Goal: Complete application form: Complete application form

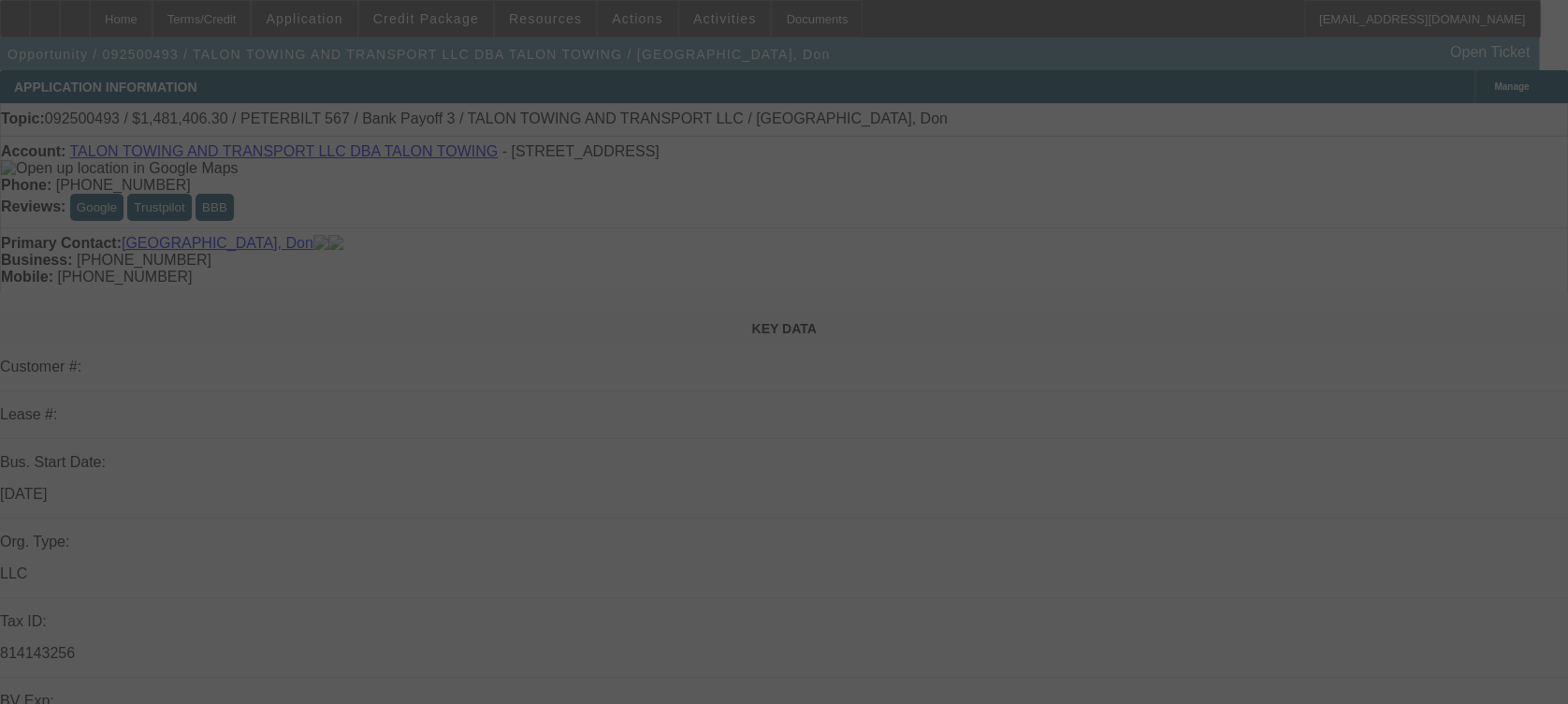
select select "0"
select select "2"
select select "0"
select select "6"
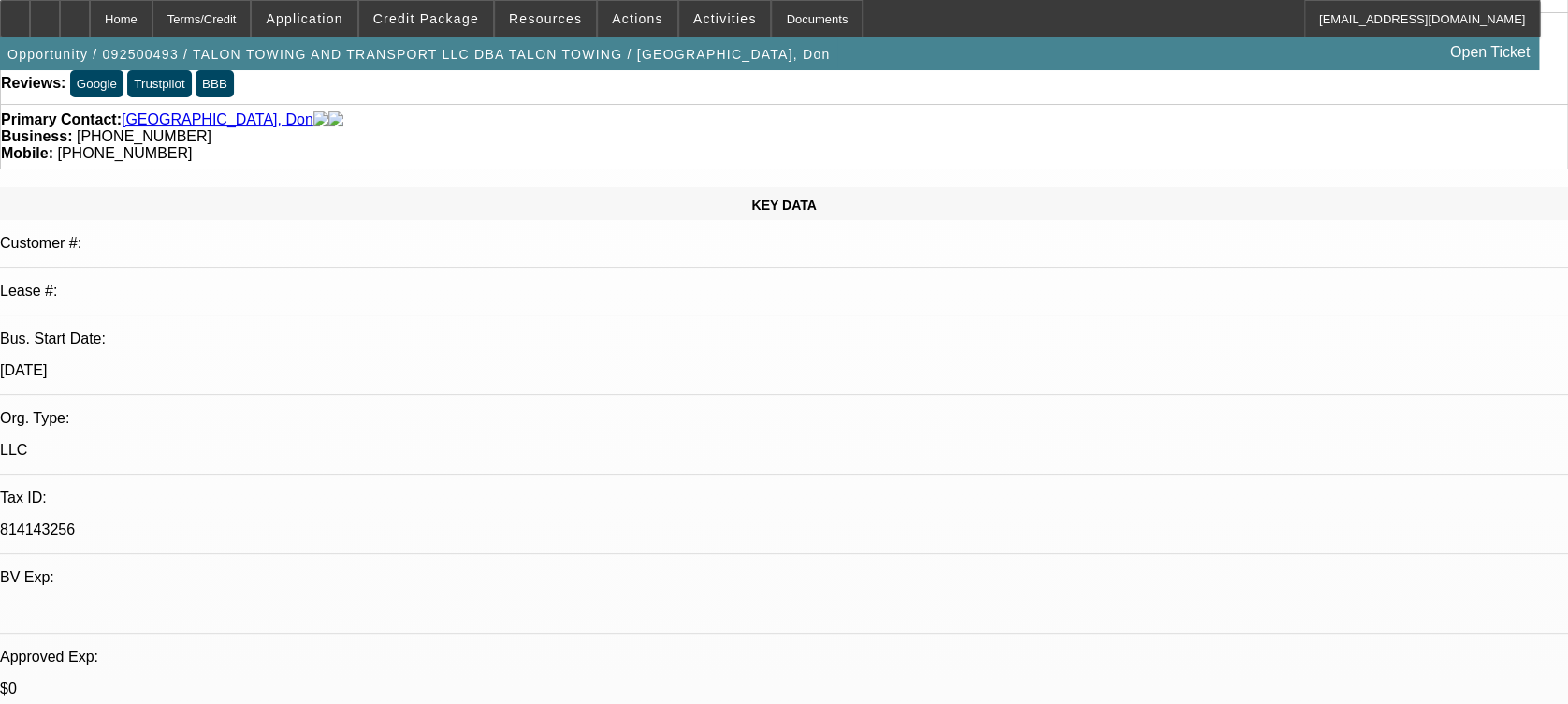
scroll to position [132, 0]
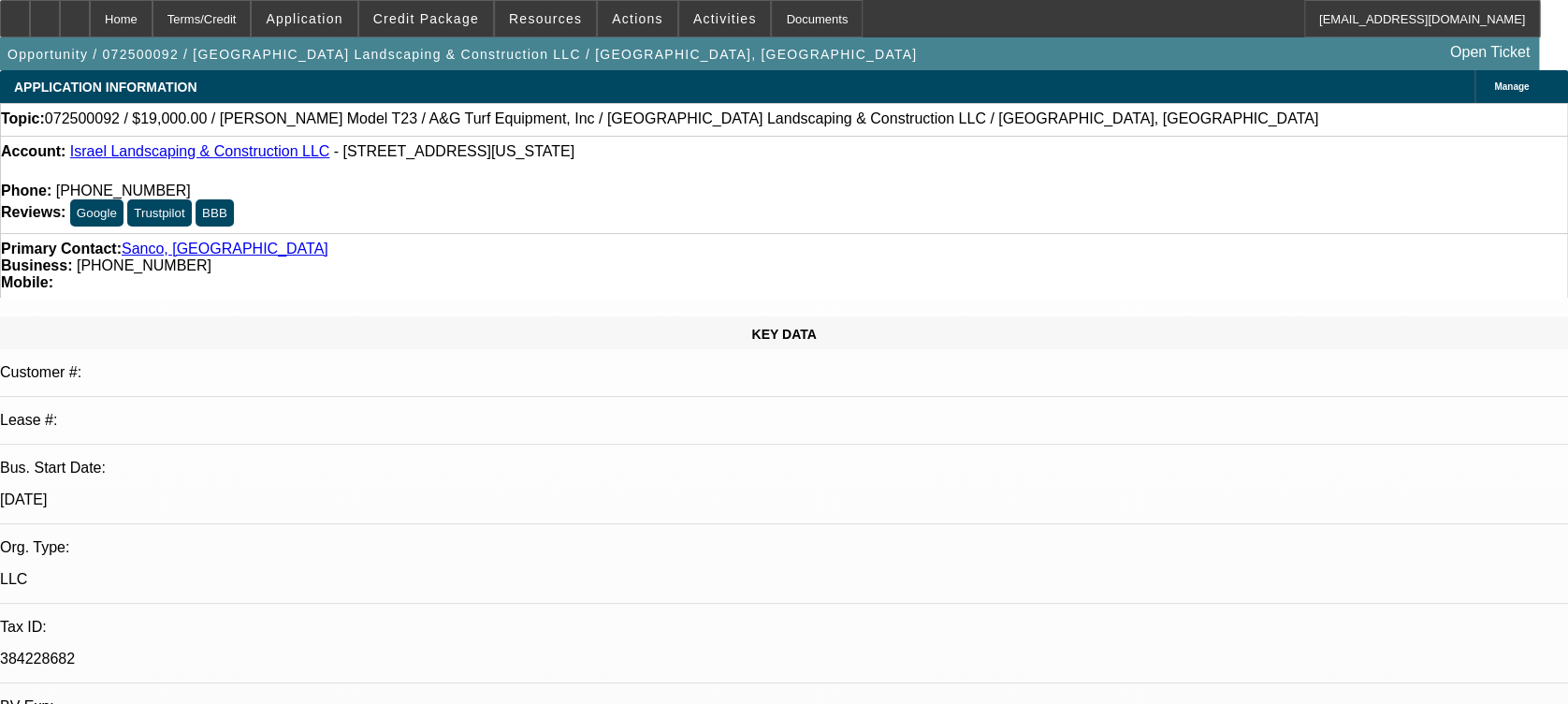
select select "0"
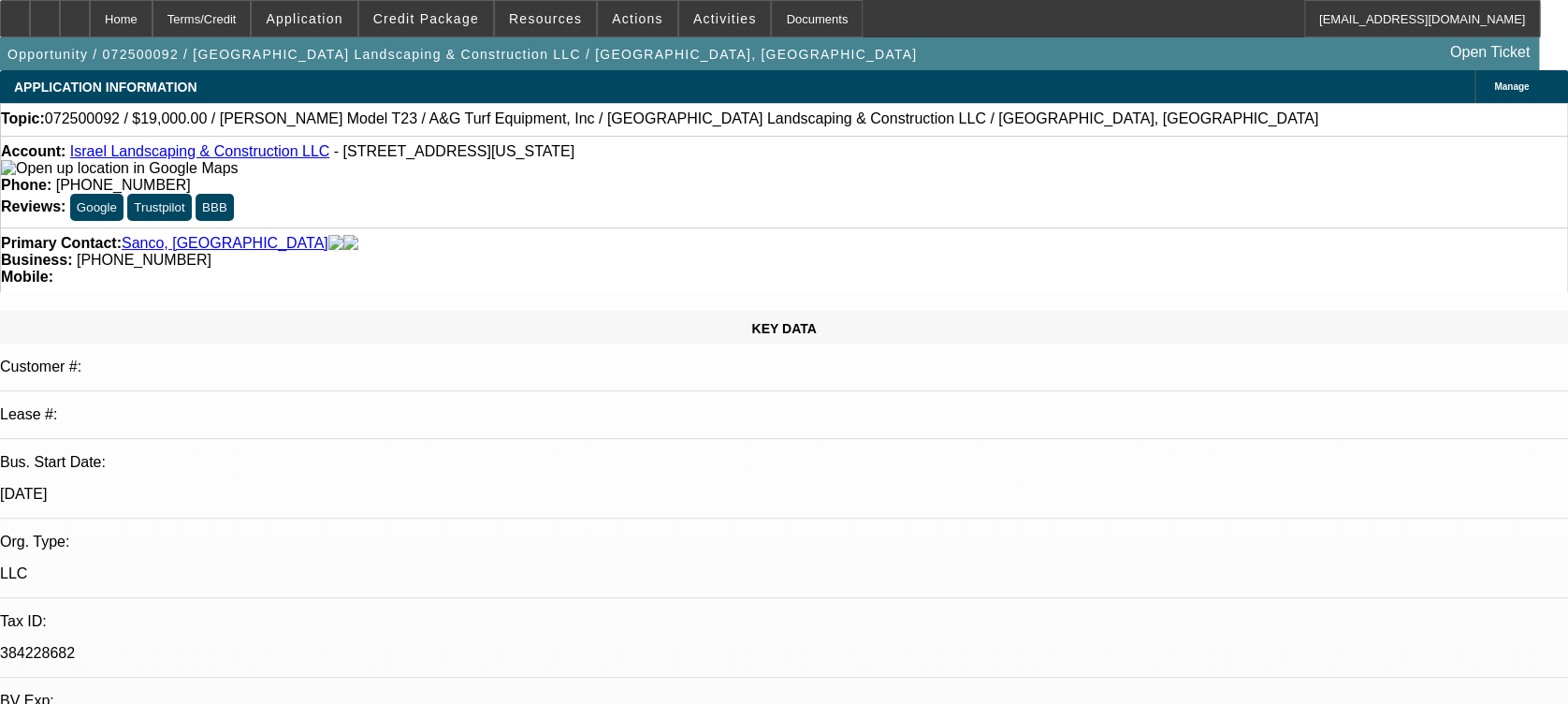
select select "2"
select select "0"
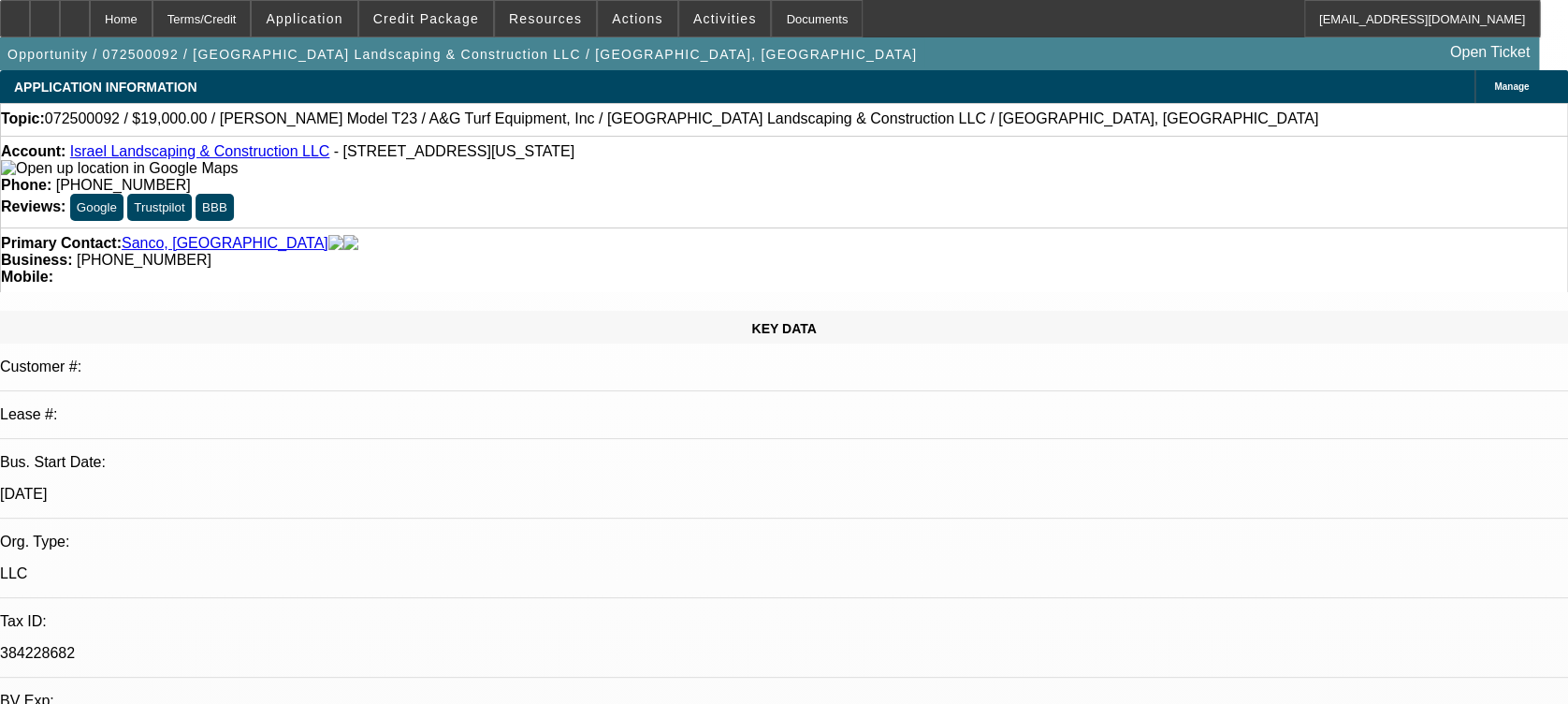
select select "0"
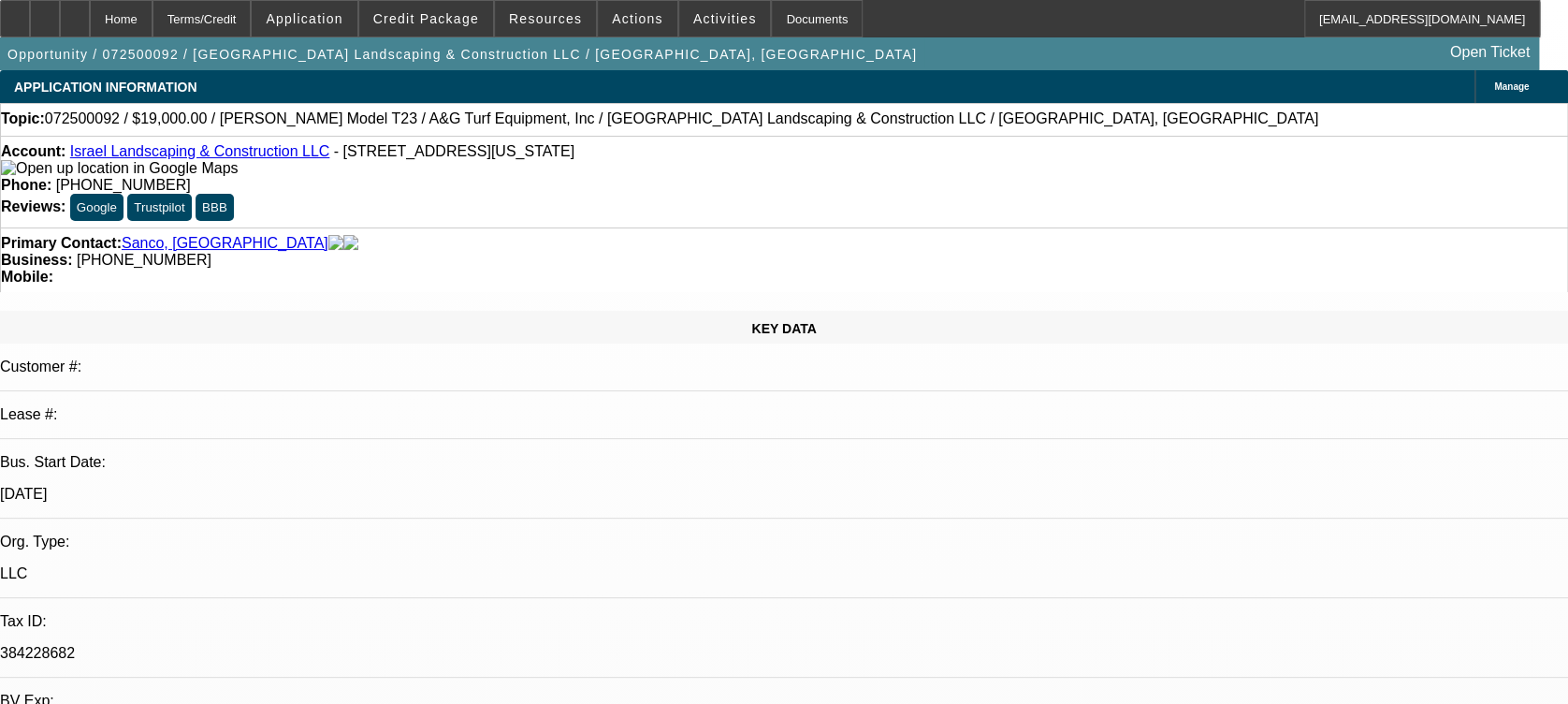
select select "0"
select select "1"
select select "2"
select select "6"
select select "1"
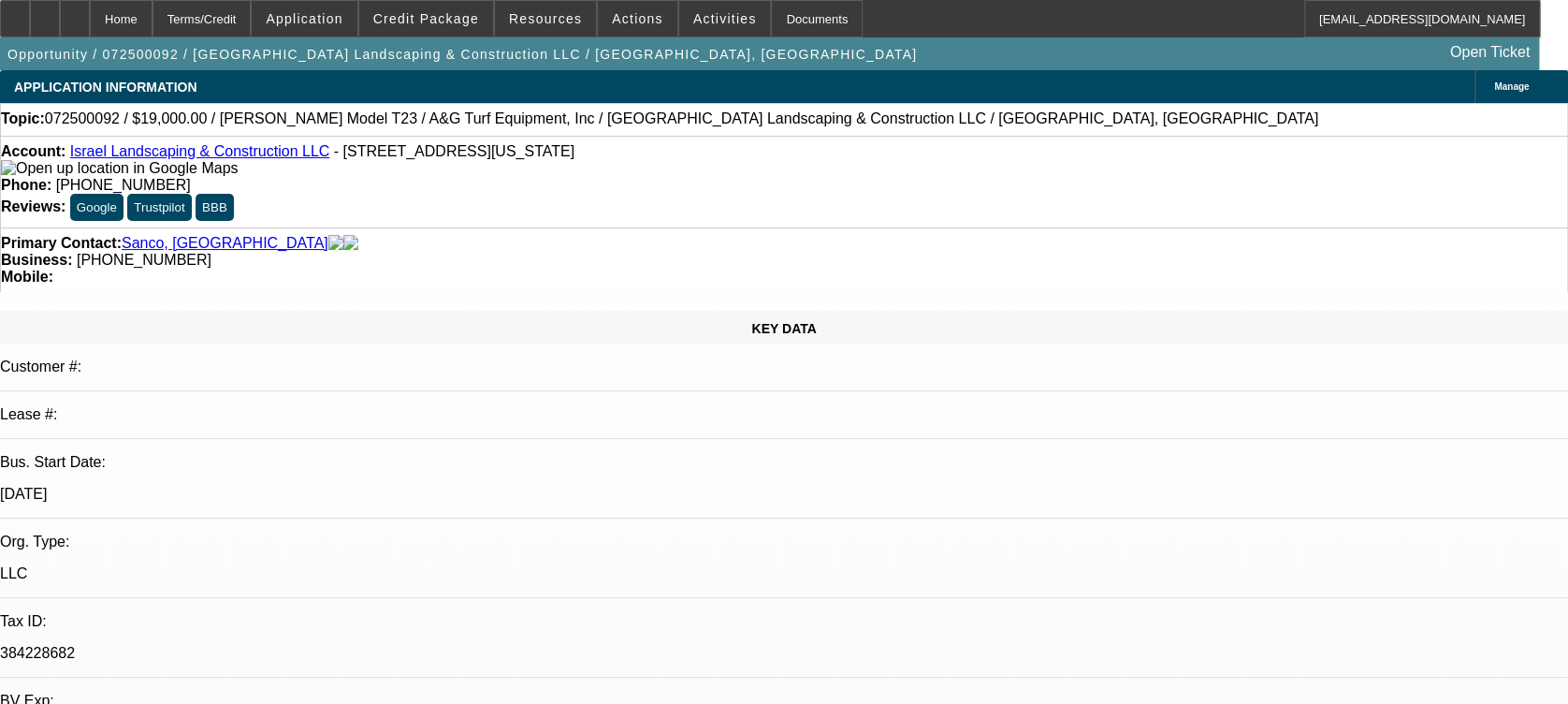
select select "1"
select select "6"
select select "1"
select select "6"
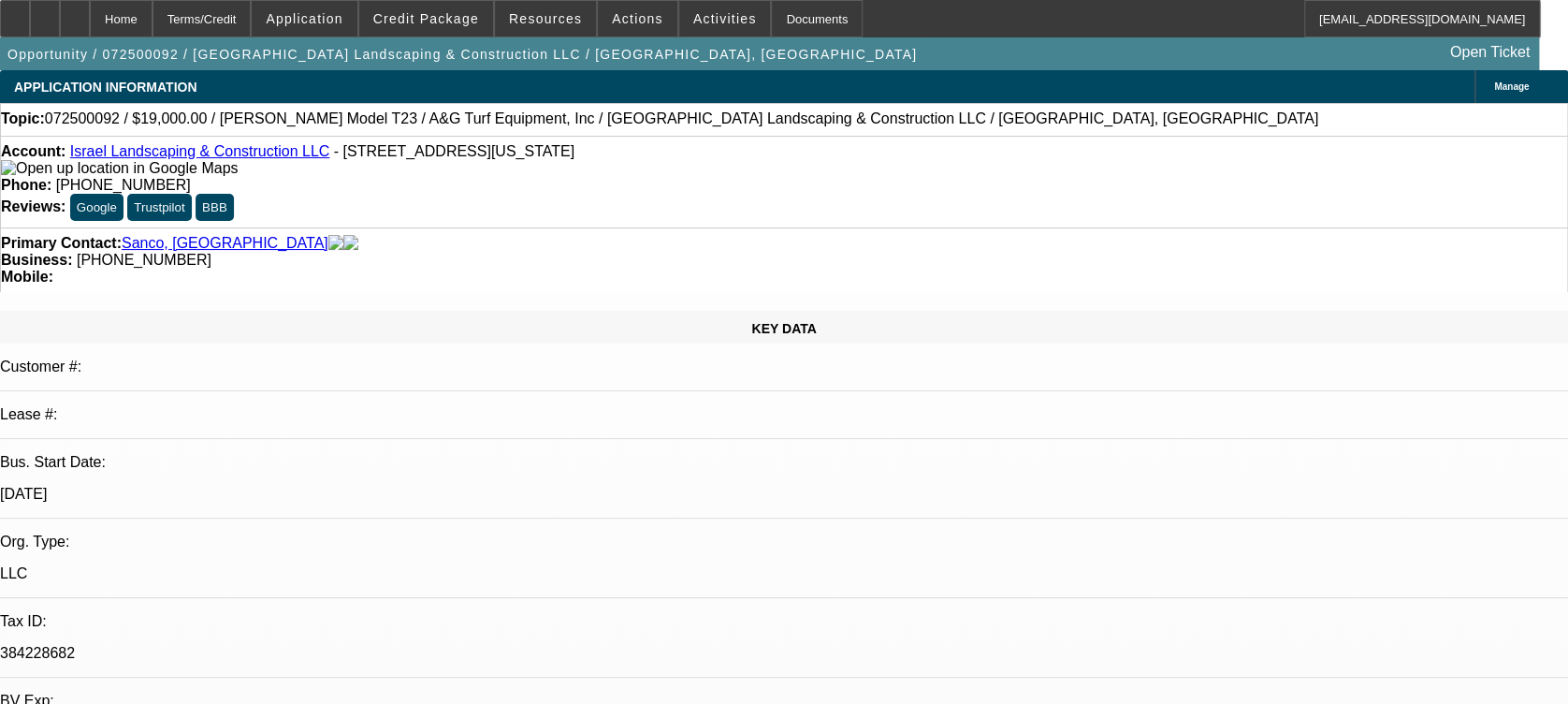
select select "1"
select select "6"
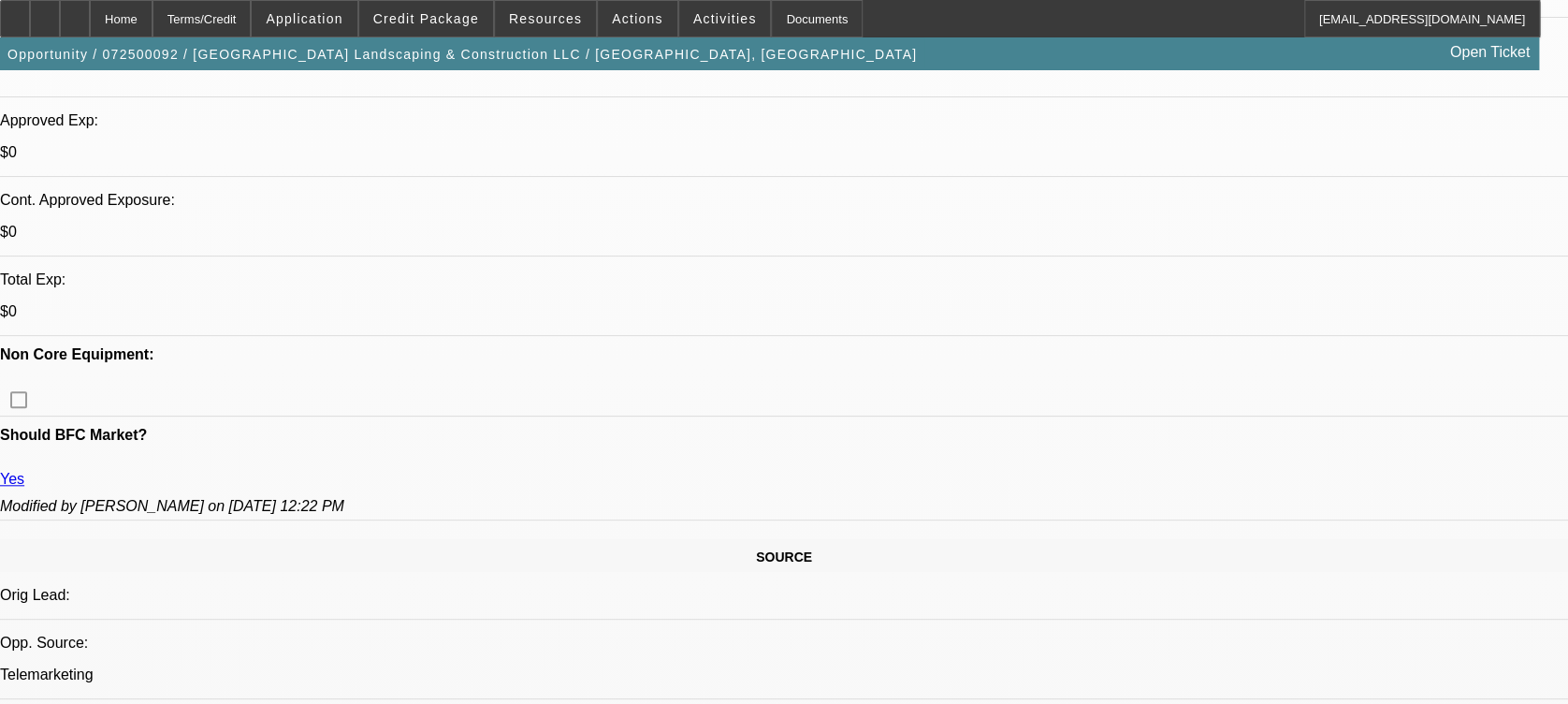
scroll to position [867, 0]
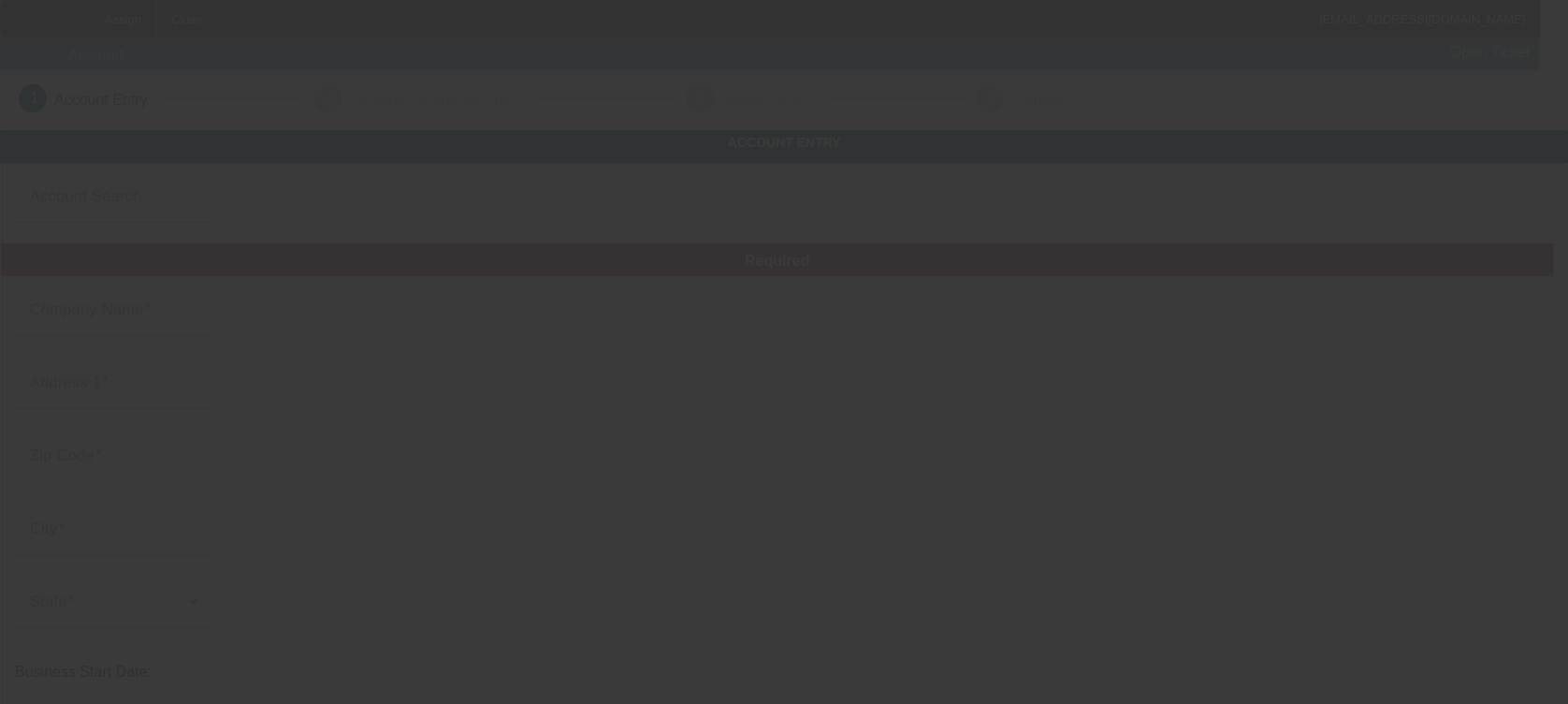
type input "[DATE]"
type input "Twinz Towing And Recovery"
type input "[STREET_ADDRESS]"
type input "43040"
type input "[GEOGRAPHIC_DATA]"
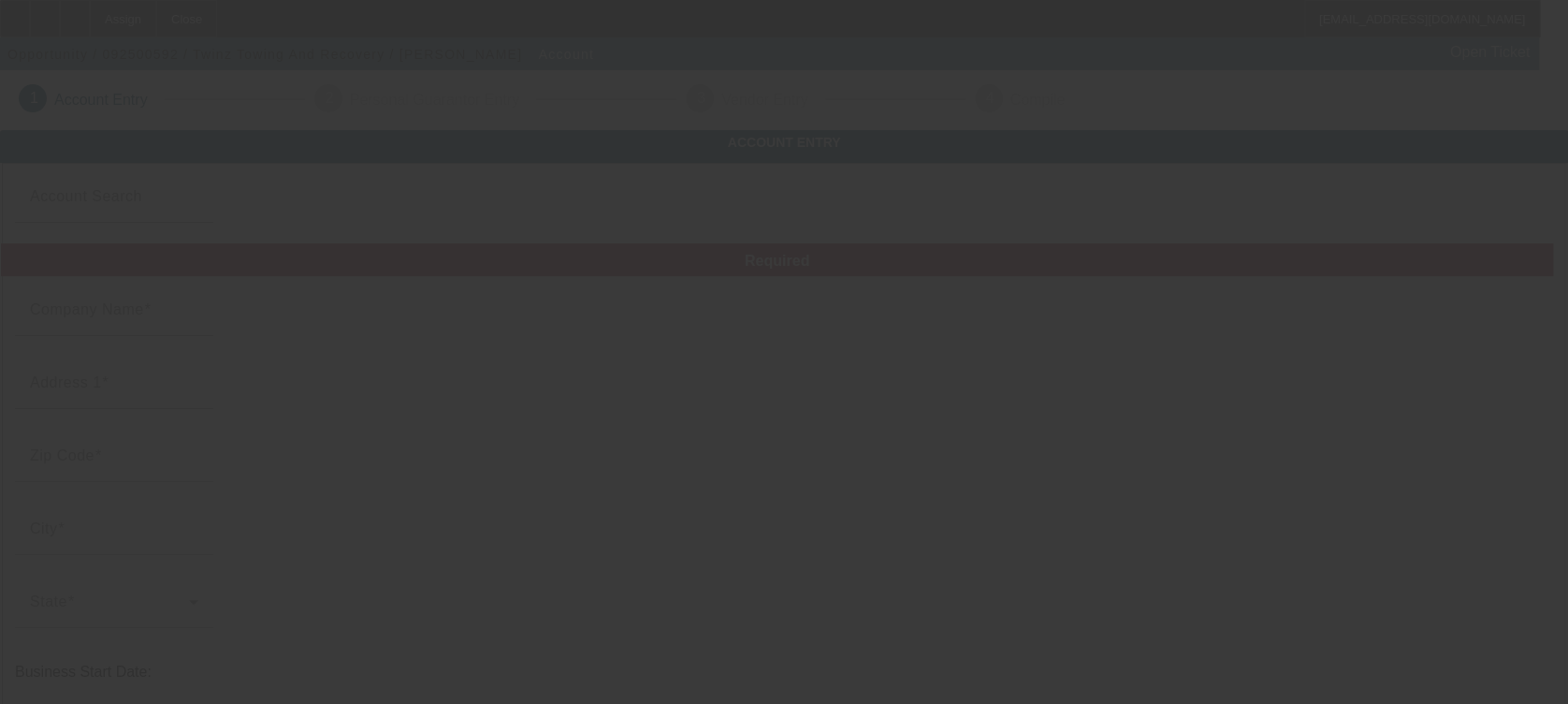
type input "(740) 262-6700"
type input "twinzroadside@yahoo.com"
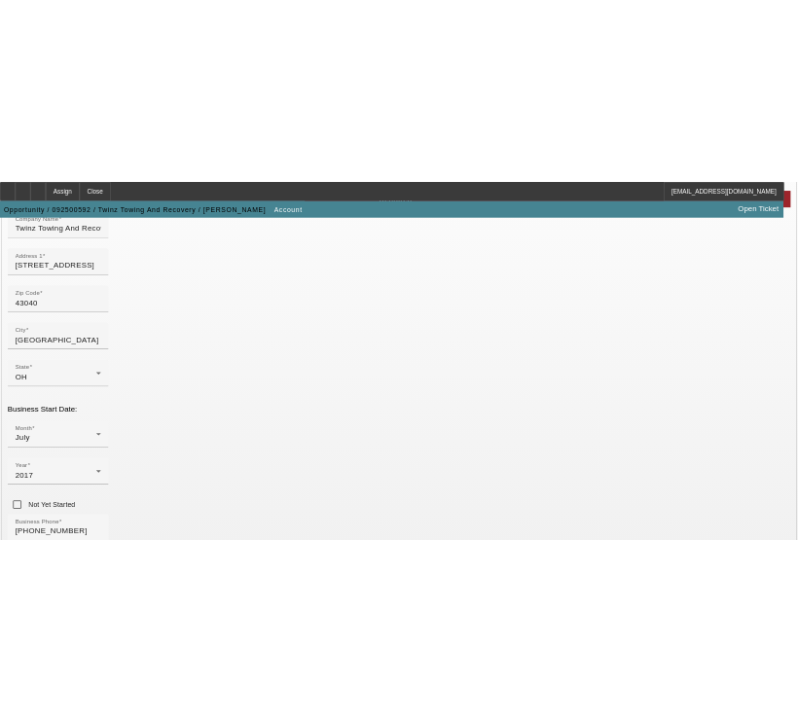
scroll to position [129, 0]
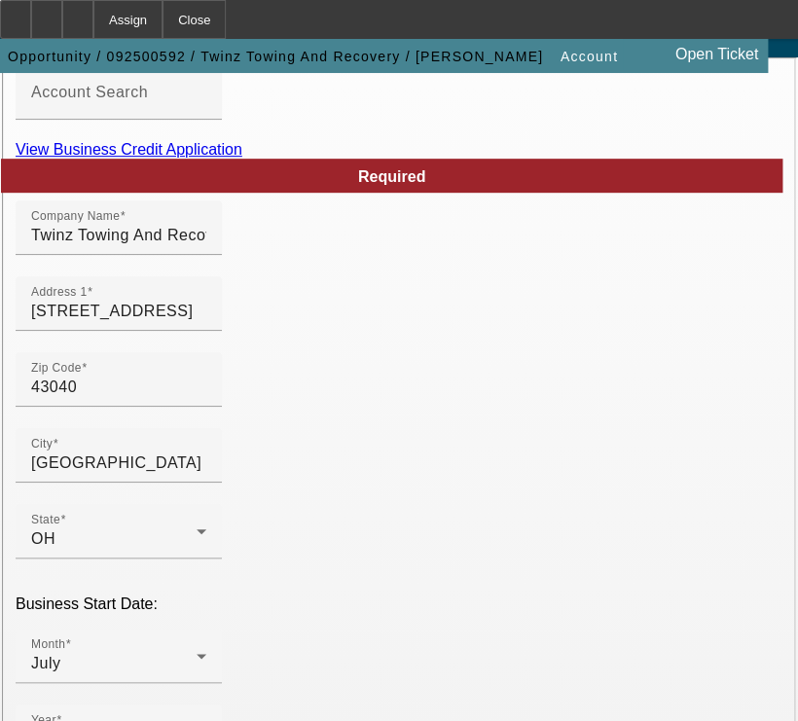
click at [242, 158] on link "View Business Credit Application" at bounding box center [129, 149] width 227 height 17
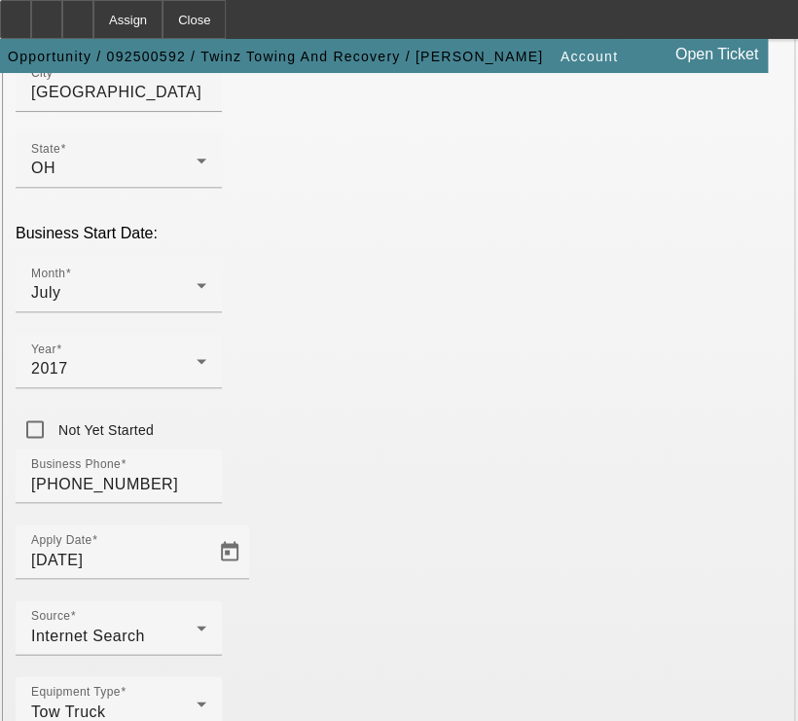
scroll to position [519, 0]
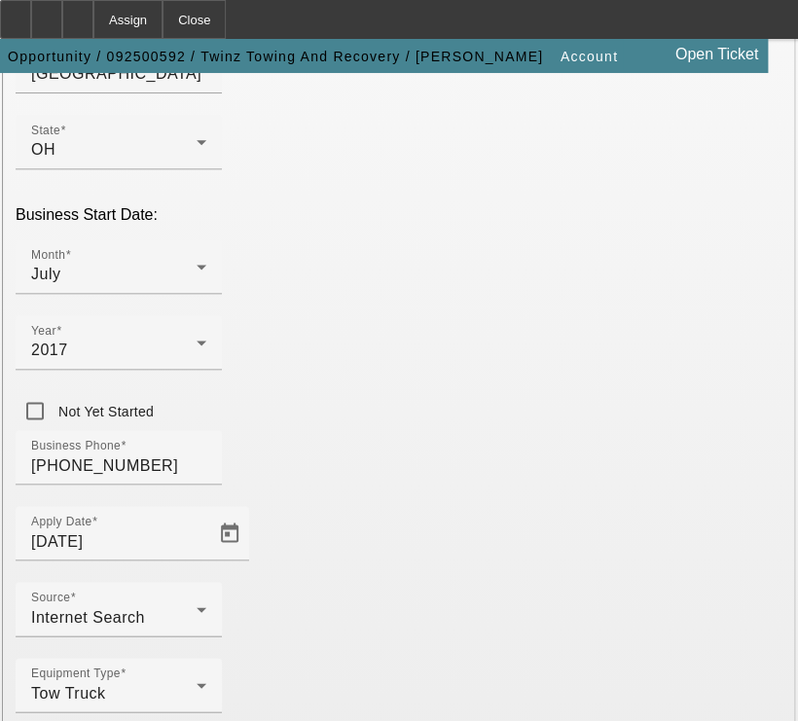
type input "43040"
drag, startPoint x: 671, startPoint y: 362, endPoint x: 459, endPoint y: 360, distance: 212.1
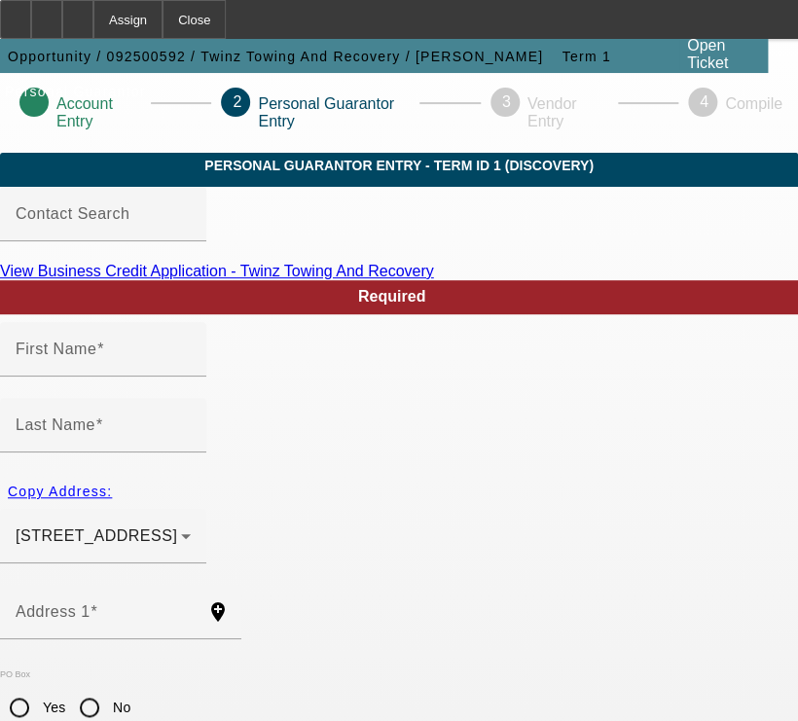
type input "Ben"
type input "Everhart"
type input "157 Residence Drive"
radio input "true"
type input "43040"
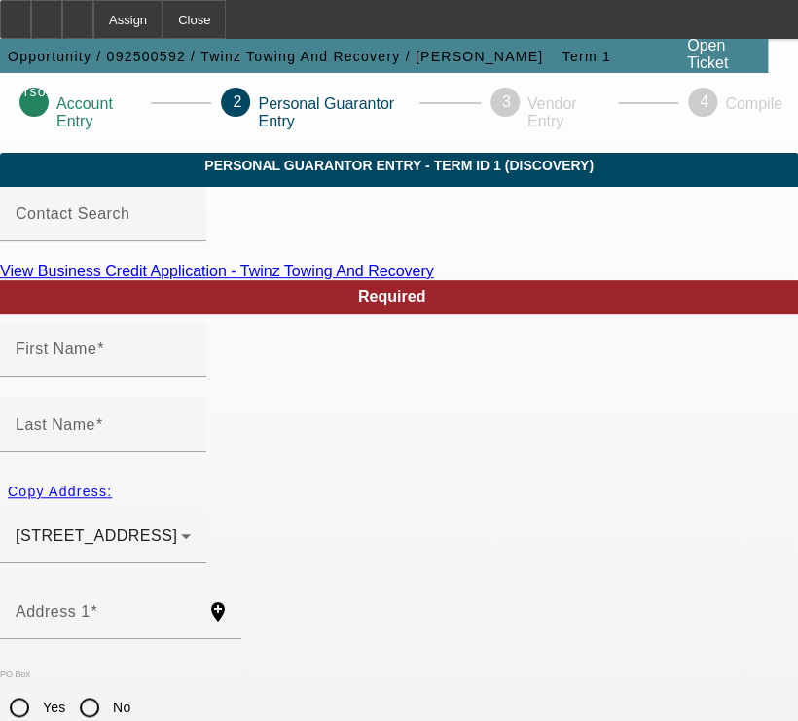
type input "Marysville"
type input "(614) 734-4839"
type input "100"
type input "277-02-3676"
type input "twinztowing@yahoo.com"
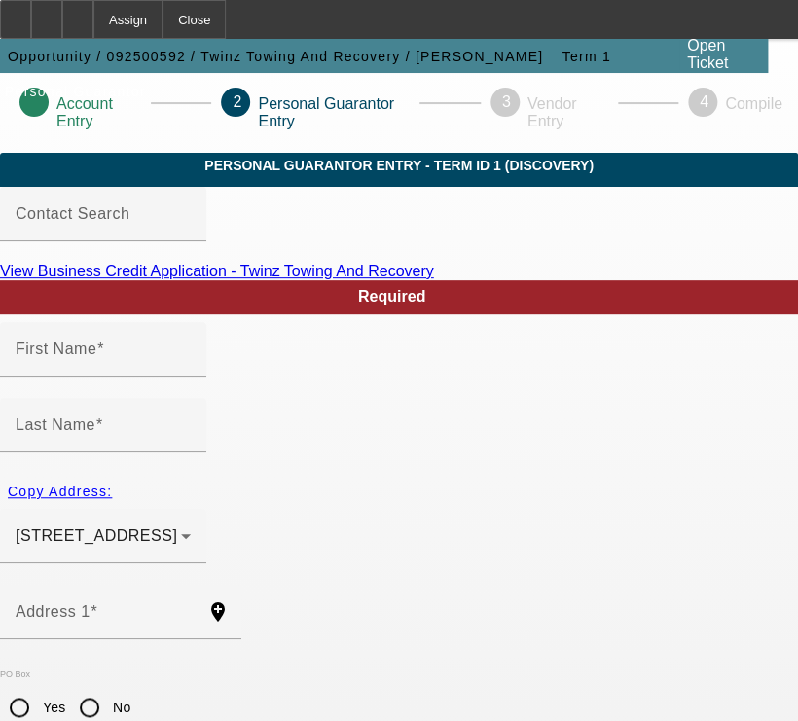
type input "(740) 262-6700"
type input "(614) 580-2740"
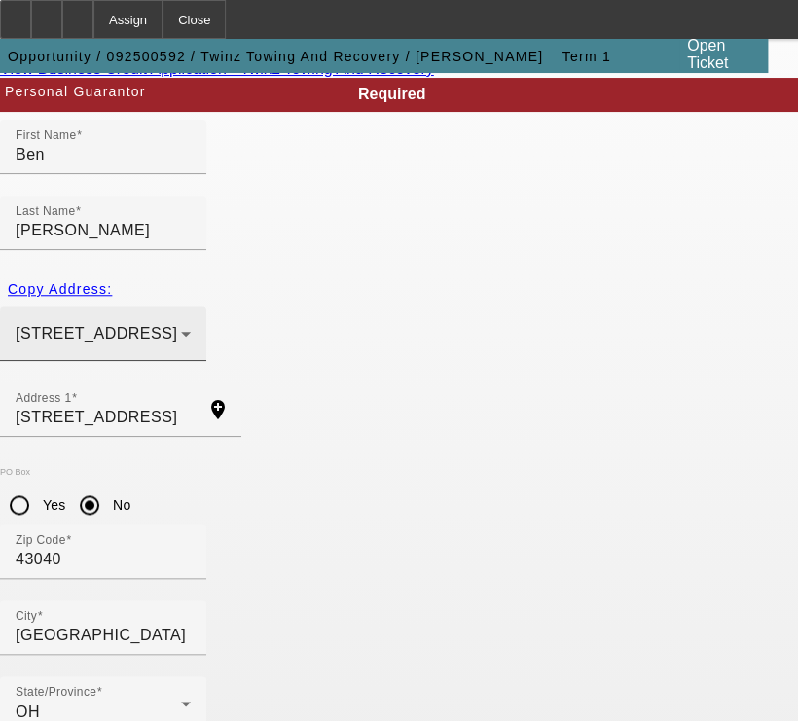
scroll to position [259, 0]
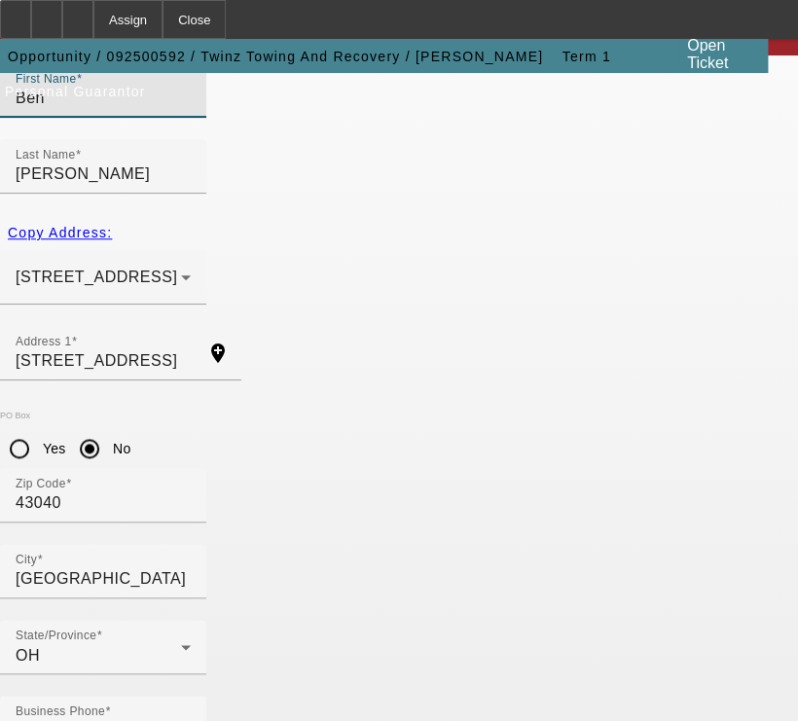
click at [90, 110] on input "Ben" at bounding box center [103, 98] width 175 height 23
type input "Benjamin"
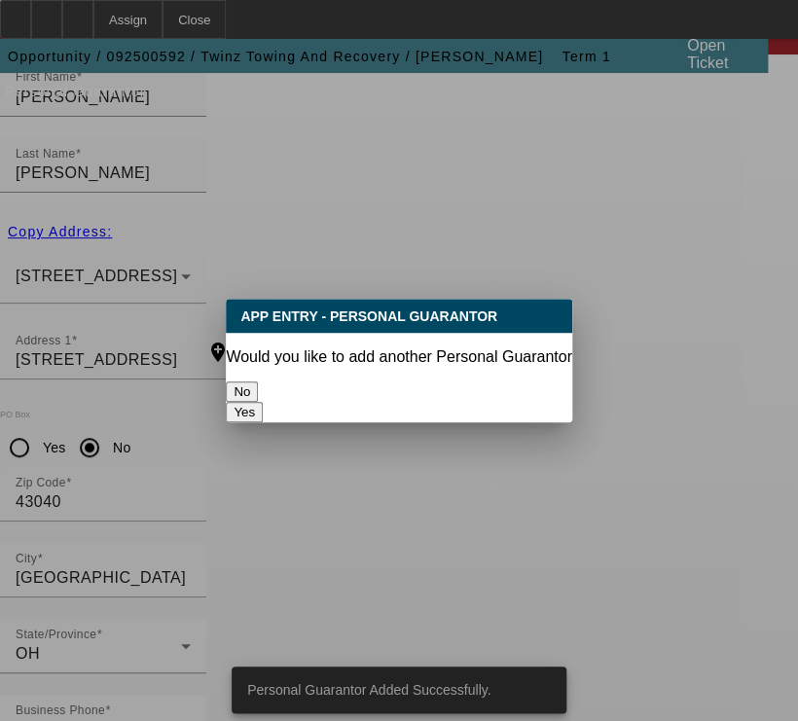
scroll to position [0, 0]
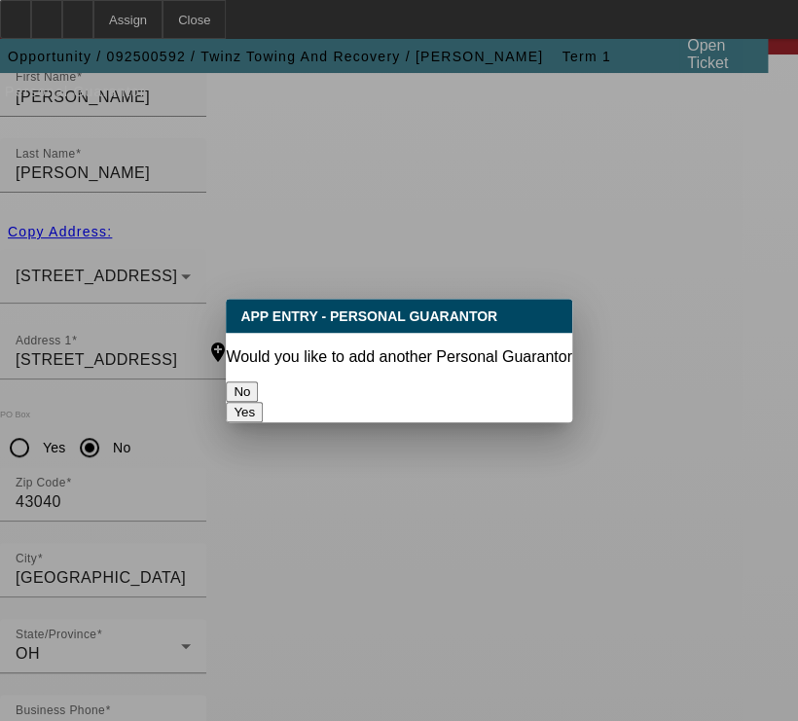
click at [258, 381] on button "No" at bounding box center [242, 391] width 32 height 20
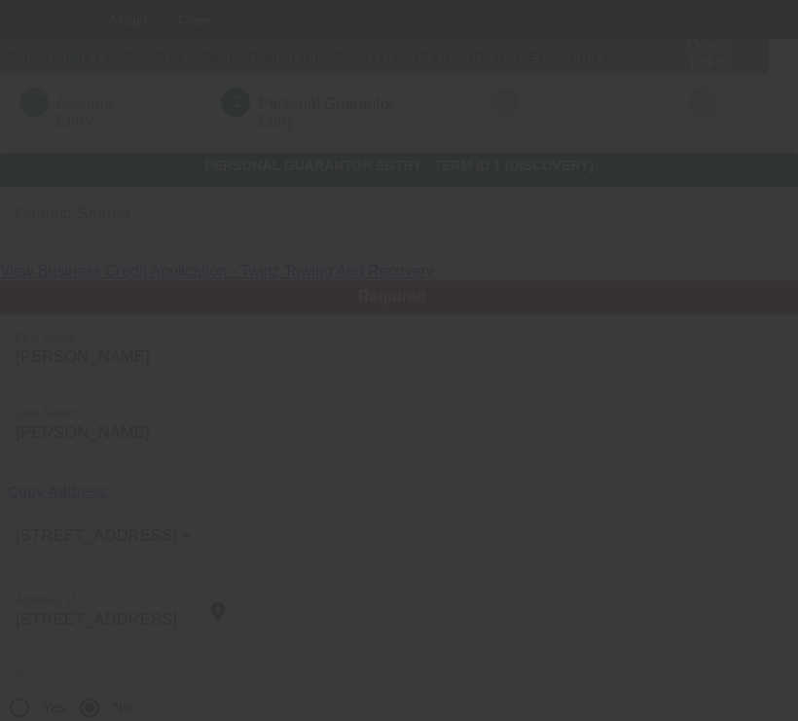
scroll to position [259, 0]
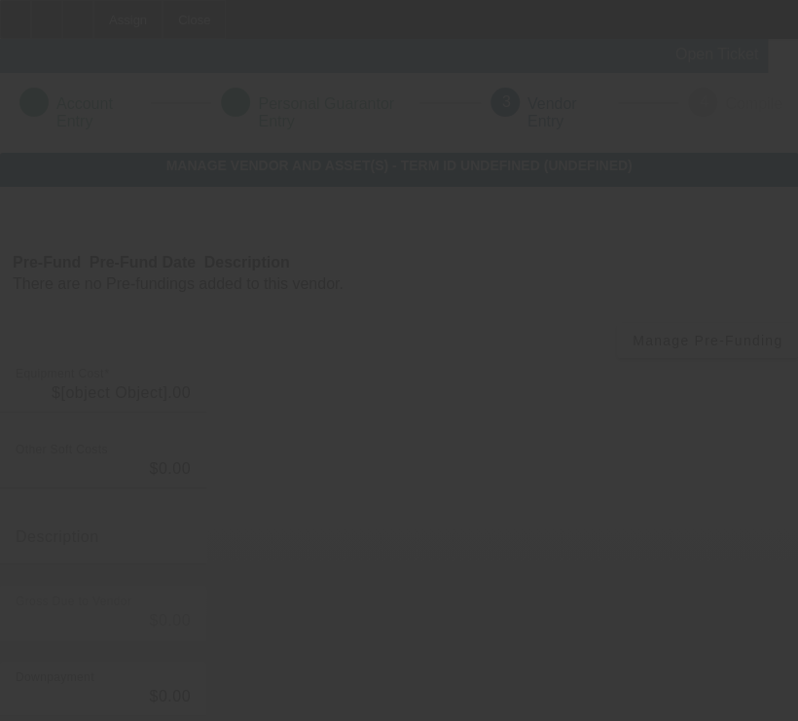
type input "$90,000.00"
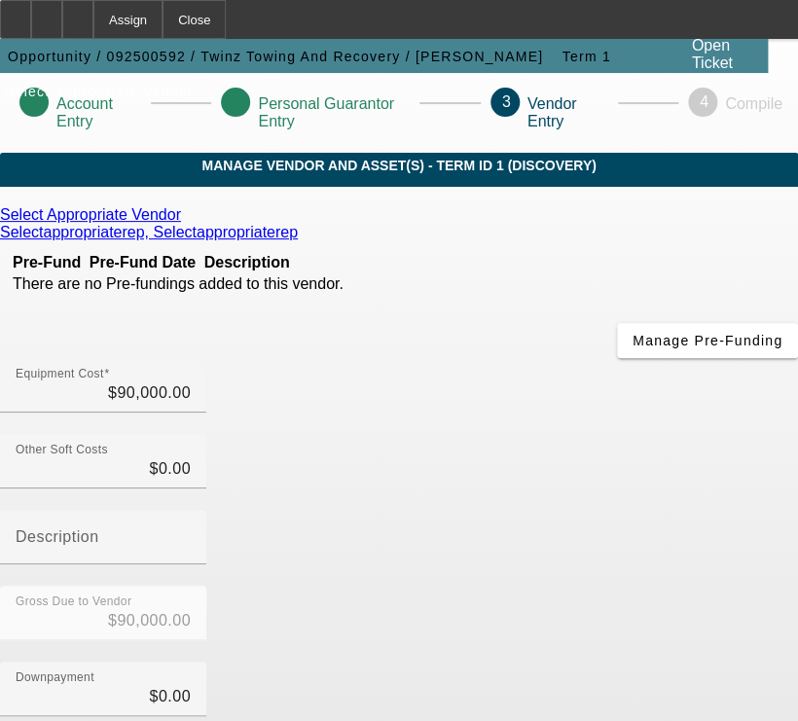
click at [186, 223] on icon at bounding box center [186, 214] width 0 height 17
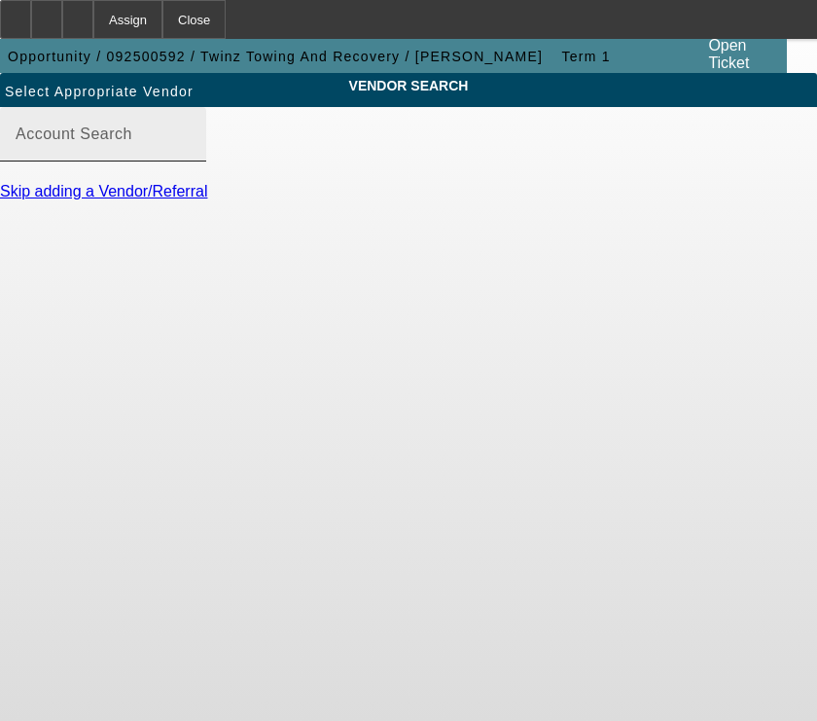
click at [132, 142] on mat-label "Account Search" at bounding box center [74, 134] width 117 height 17
click at [178, 154] on input "Account Search" at bounding box center [103, 141] width 175 height 23
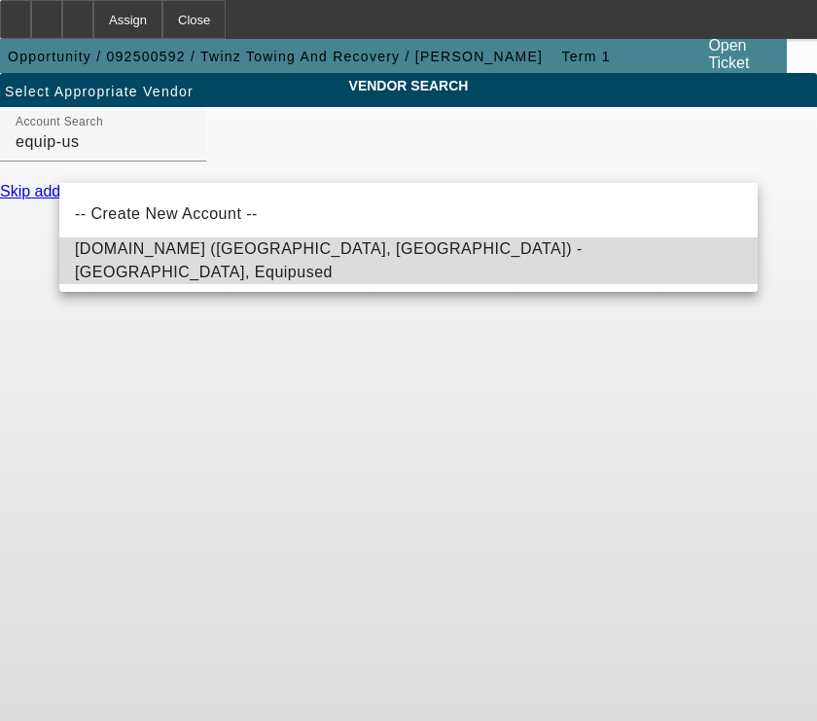
click at [196, 259] on span "Equip-Used.com (Northbrook, IL) - Equipused, Equipused" at bounding box center [329, 260] width 508 height 40
type input "Equip-Used.com (Northbrook, IL) - Equipused, Equipused"
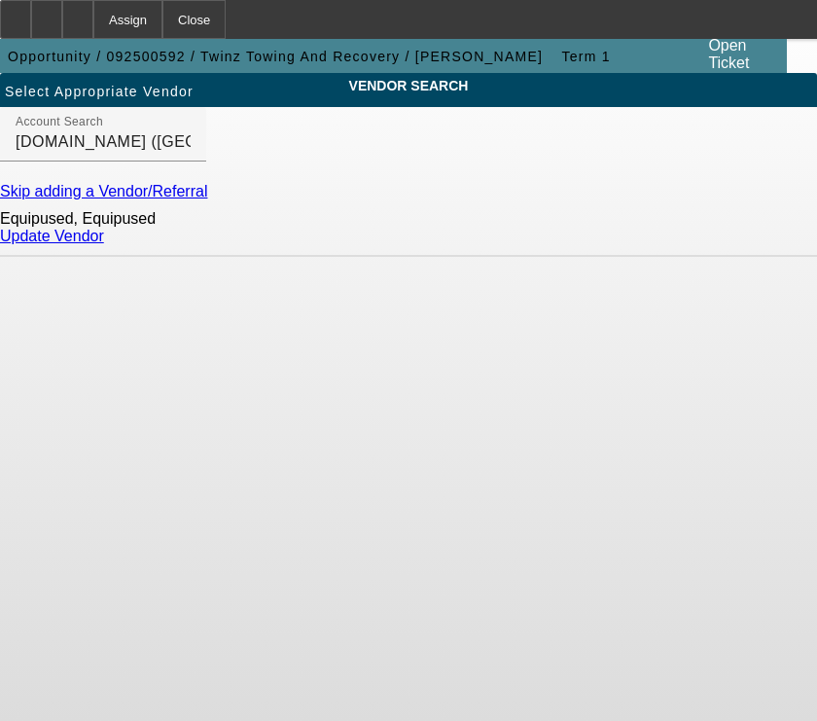
click at [104, 244] on link "Update Vendor" at bounding box center [52, 236] width 104 height 17
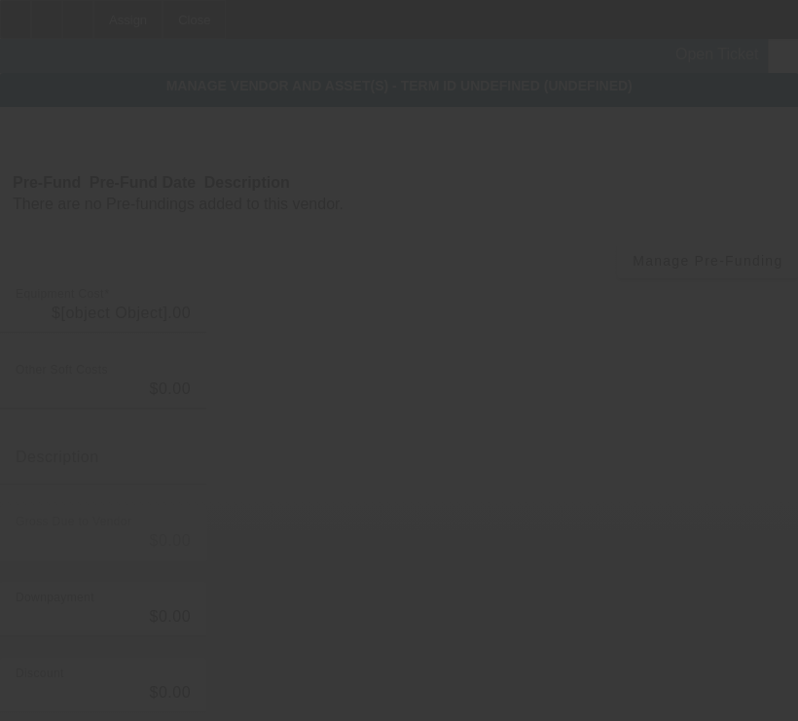
type input "$90,000.00"
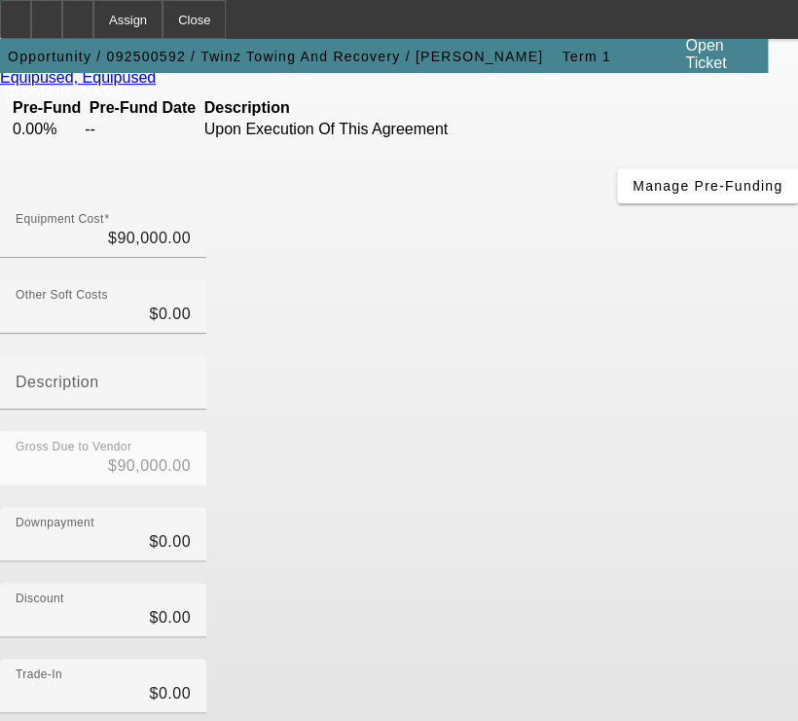
scroll to position [274, 0]
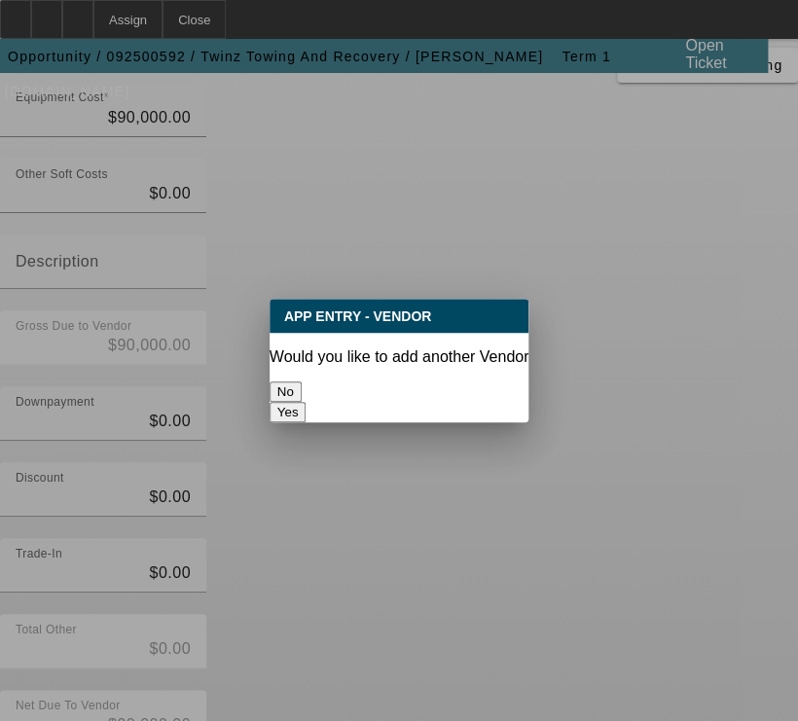
scroll to position [0, 0]
click at [302, 381] on button "No" at bounding box center [286, 391] width 32 height 20
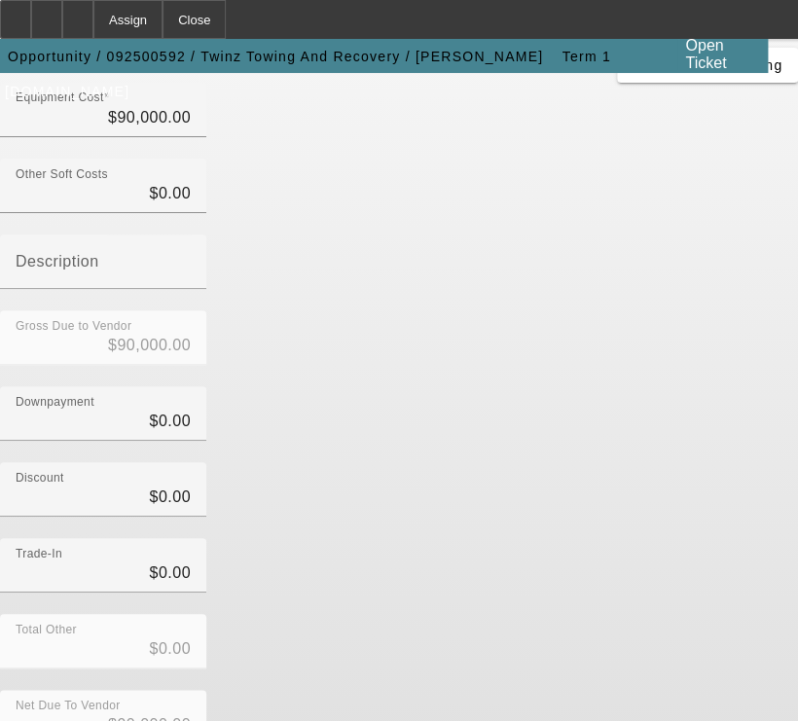
scroll to position [274, 0]
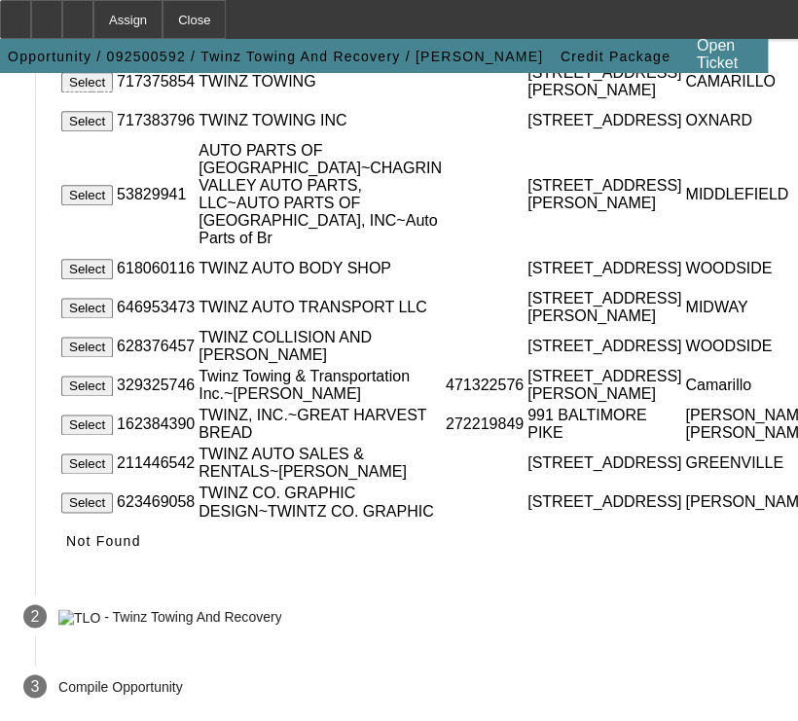
scroll to position [544, 0]
click at [141, 548] on span "Not Found" at bounding box center [103, 540] width 75 height 16
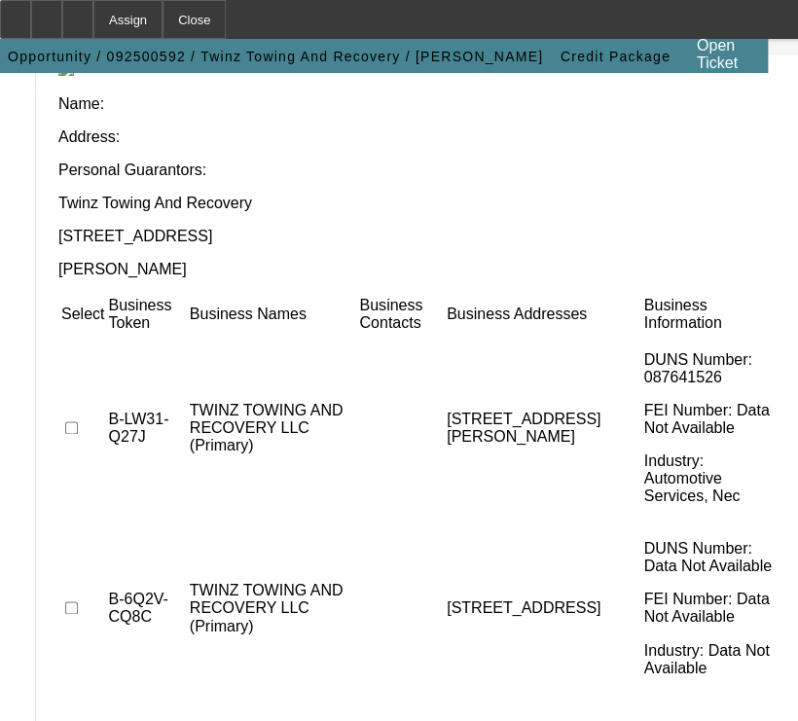
scroll to position [234, 0]
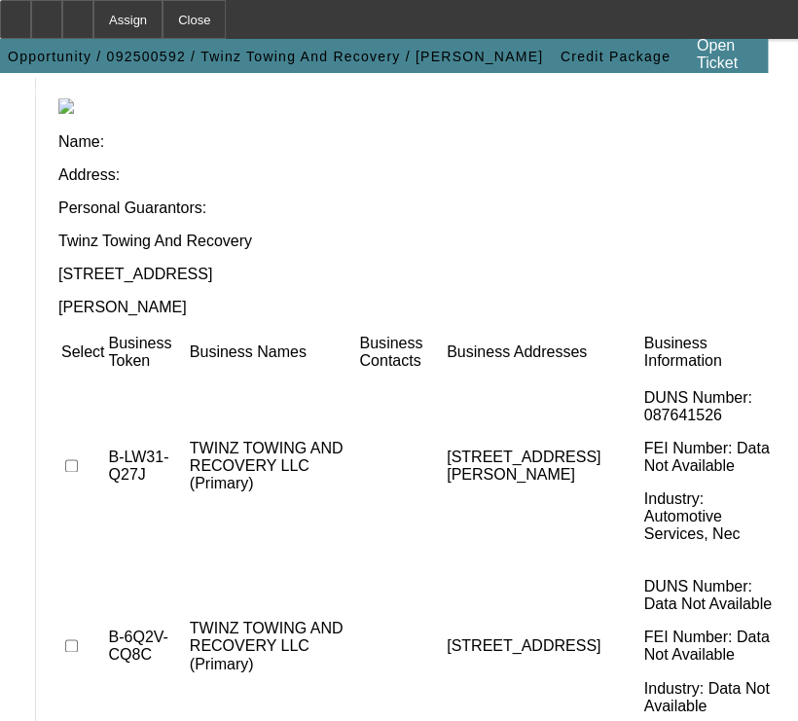
click at [78, 459] on input "checkbox" at bounding box center [71, 465] width 13 height 13
checkbox input "true"
click at [87, 561] on td at bounding box center [82, 645] width 45 height 169
click at [78, 639] on input "checkbox" at bounding box center [71, 645] width 13 height 13
checkbox input "true"
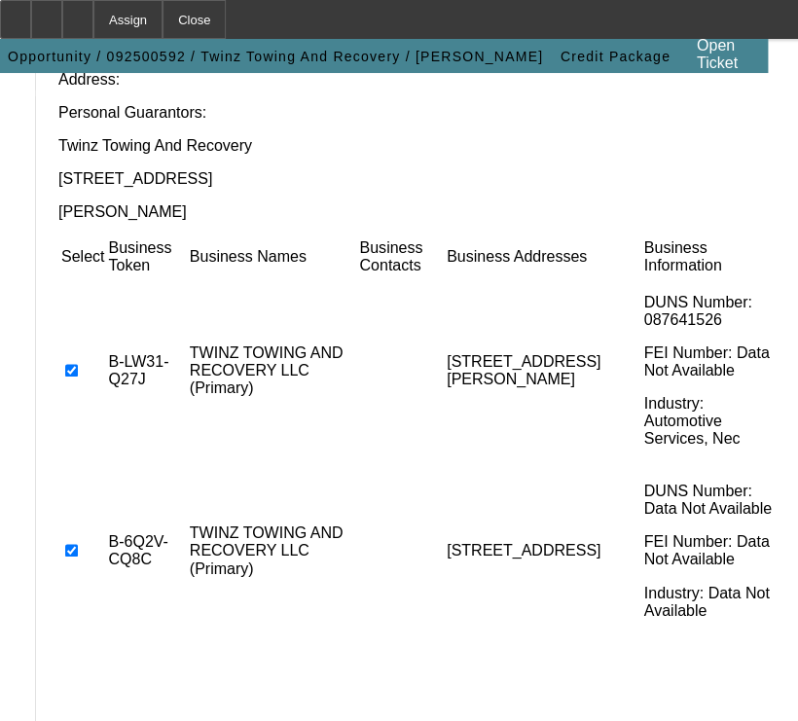
scroll to position [364, 0]
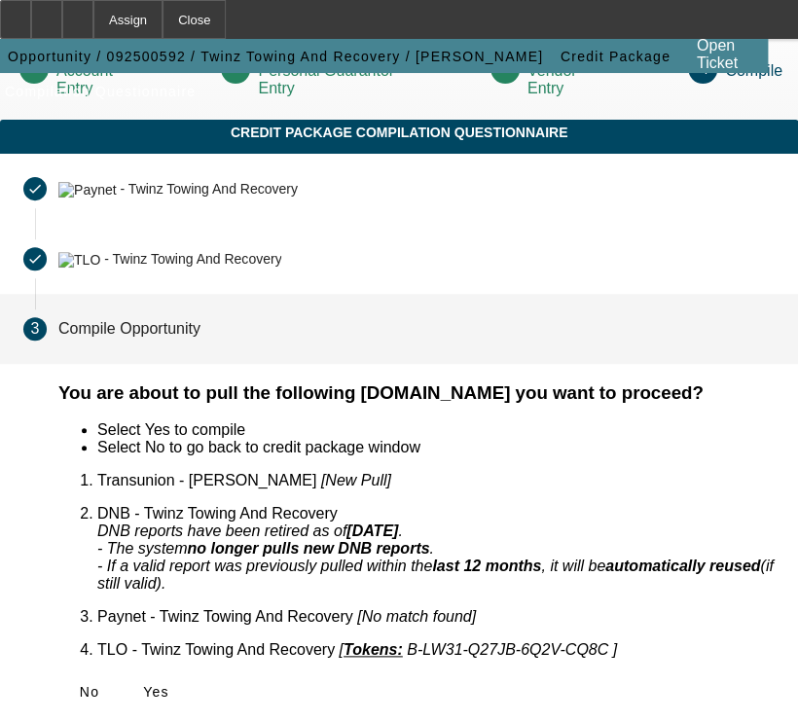
scroll to position [5, 0]
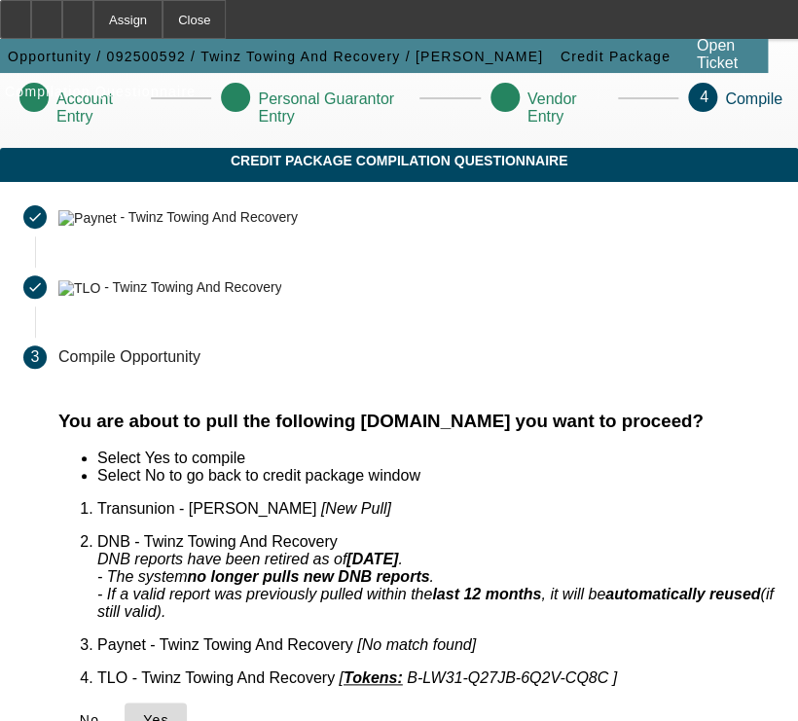
click at [169, 712] on span "Yes" at bounding box center [156, 720] width 26 height 16
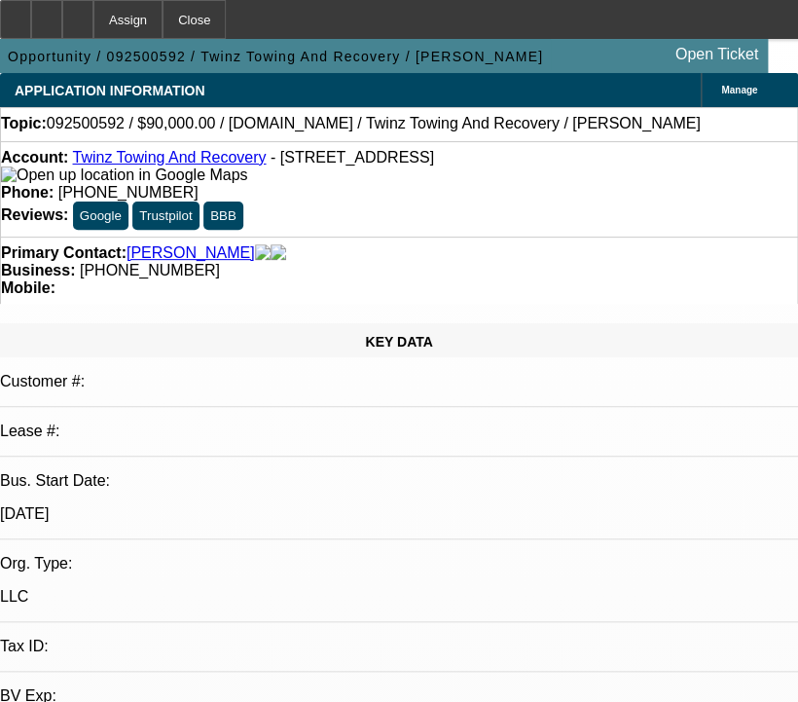
select select "0"
select select "2"
select select "0.1"
select select "1"
select select "2"
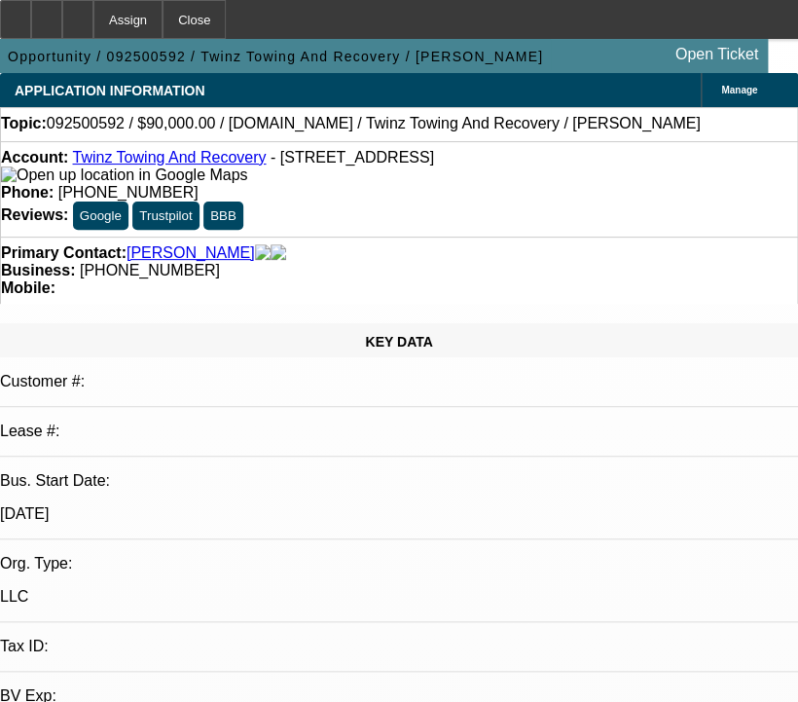
select select "4"
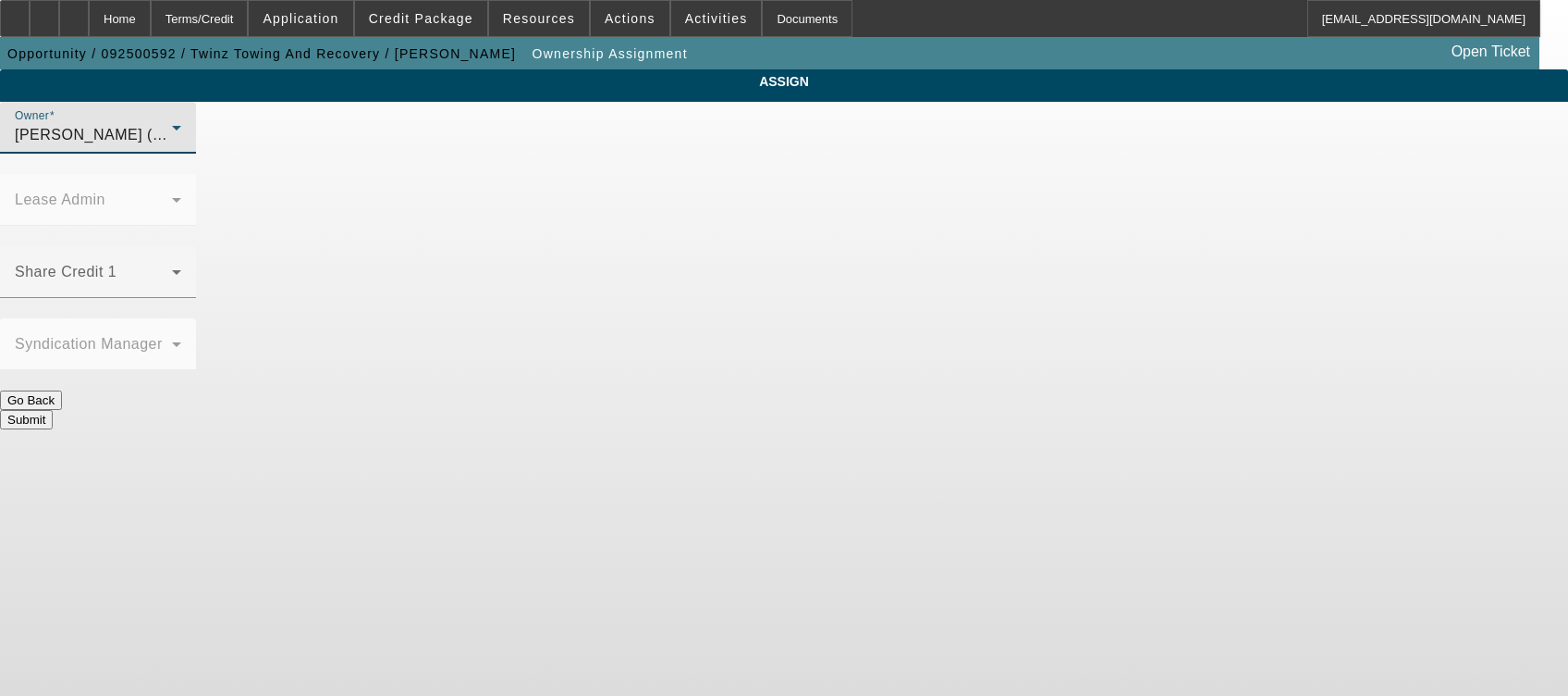
click at [172, 145] on div "Gaizutis, Lucas (Lvl 2)" at bounding box center [93, 134] width 157 height 22
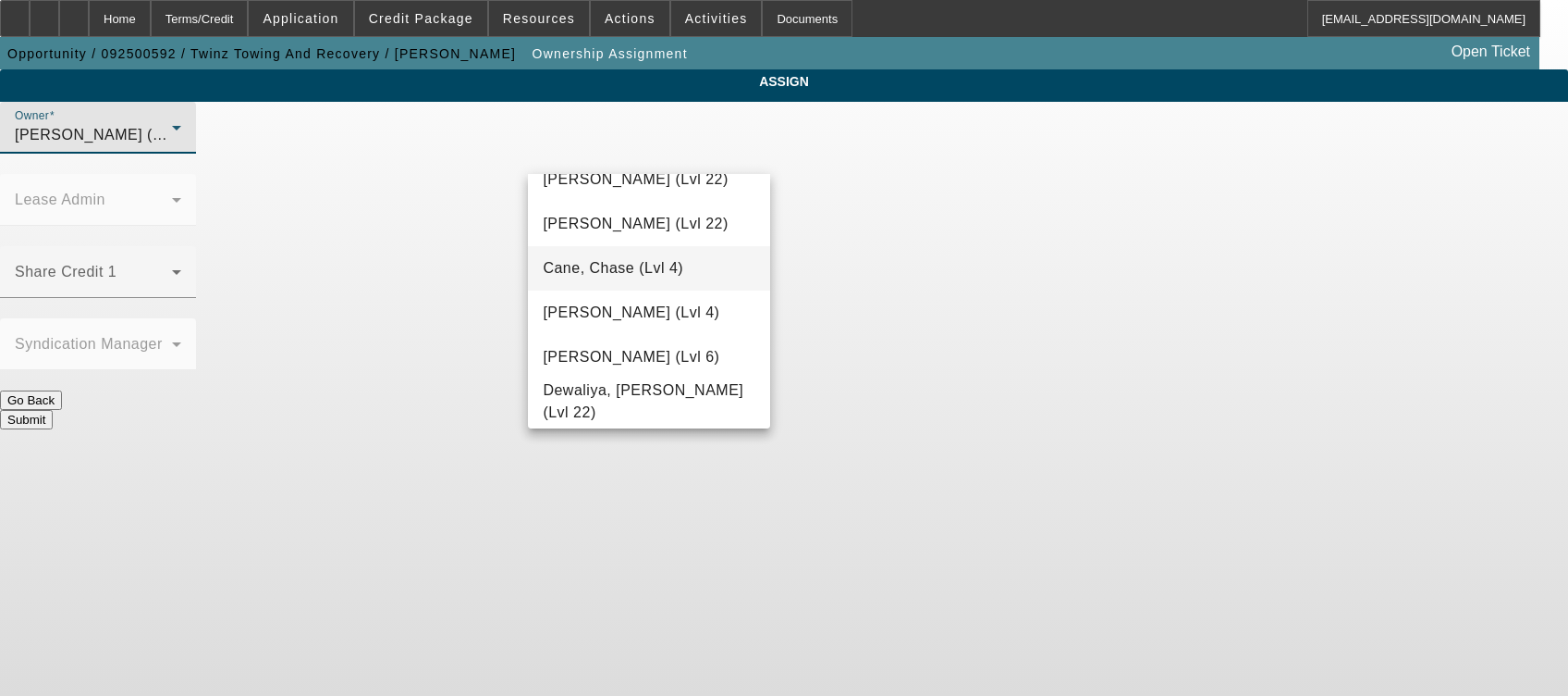
scroll to position [370, 0]
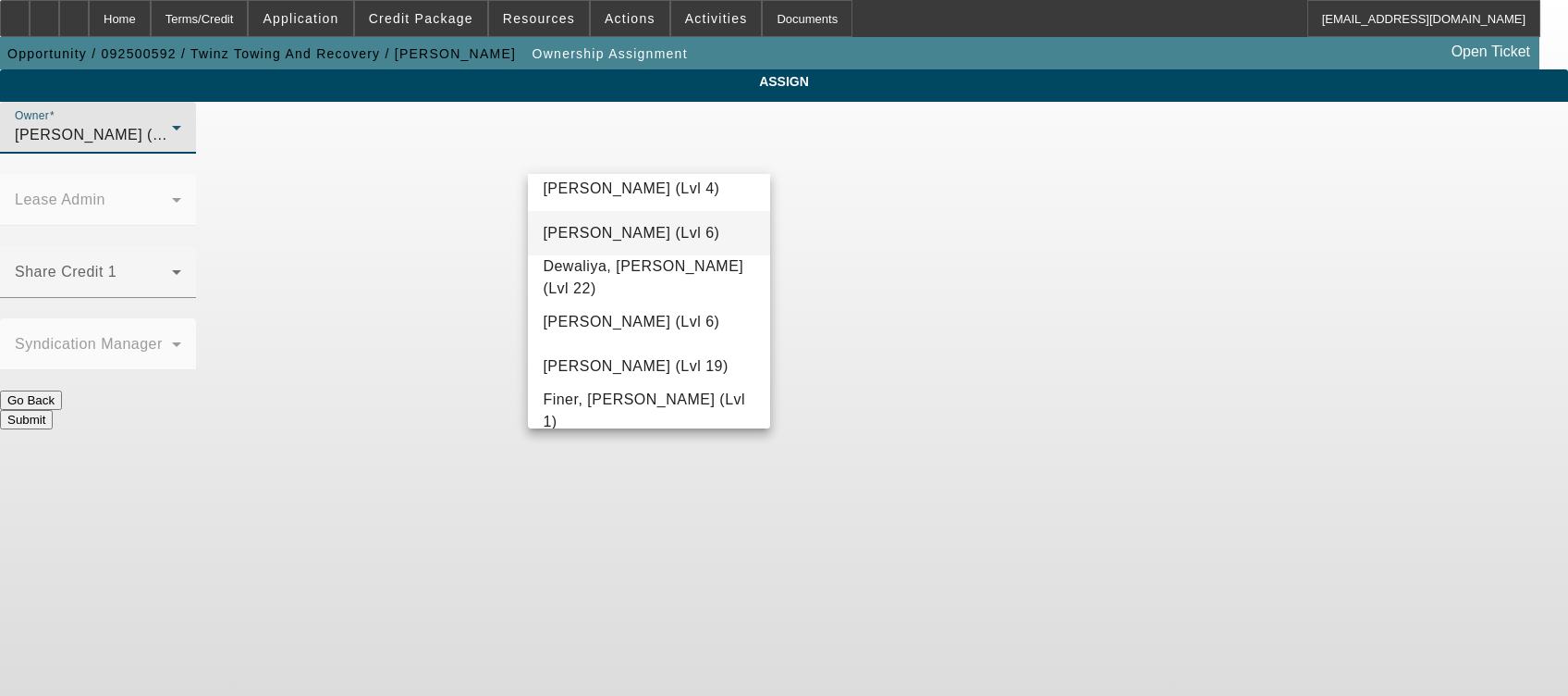
click at [617, 244] on mat-option "D'Aquila, Philip (Lvl 6)" at bounding box center [649, 233] width 242 height 45
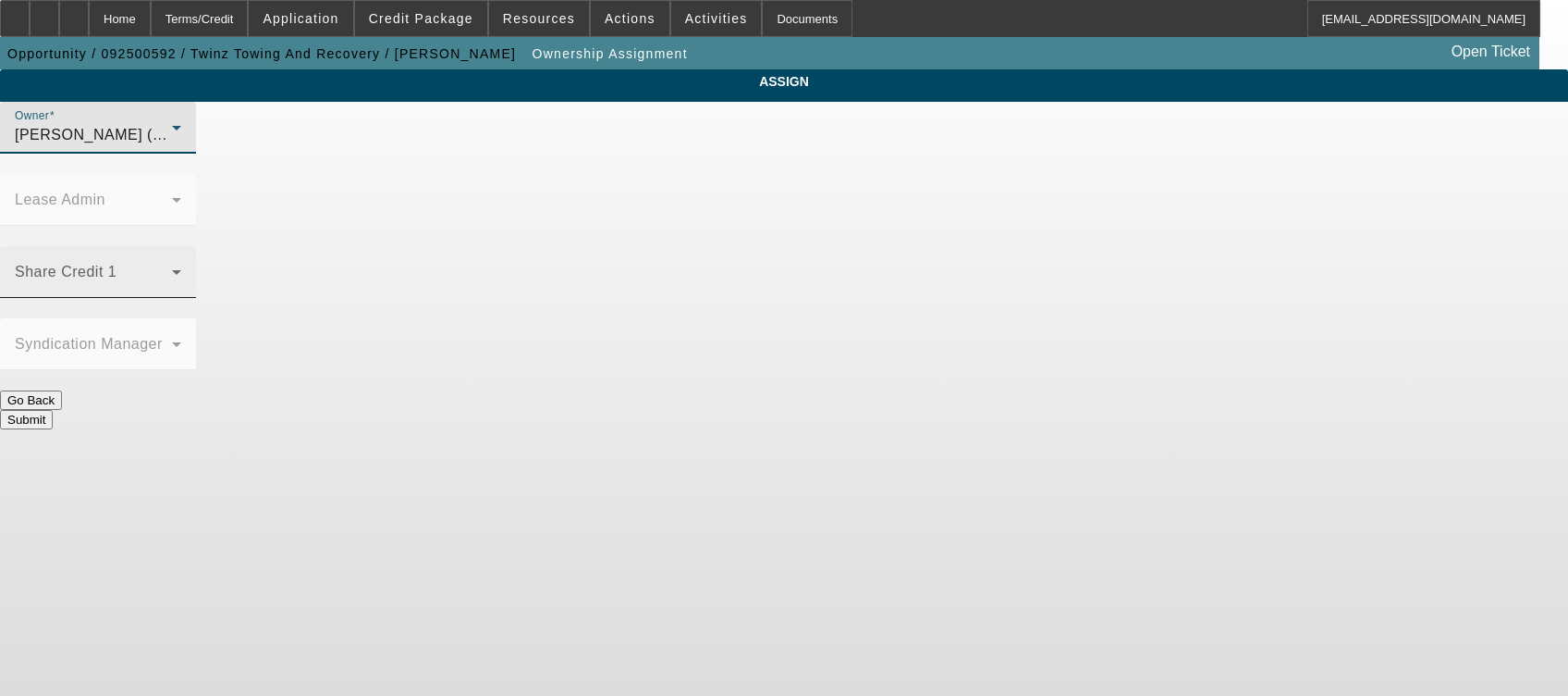
click at [172, 268] on span at bounding box center [93, 279] width 157 height 22
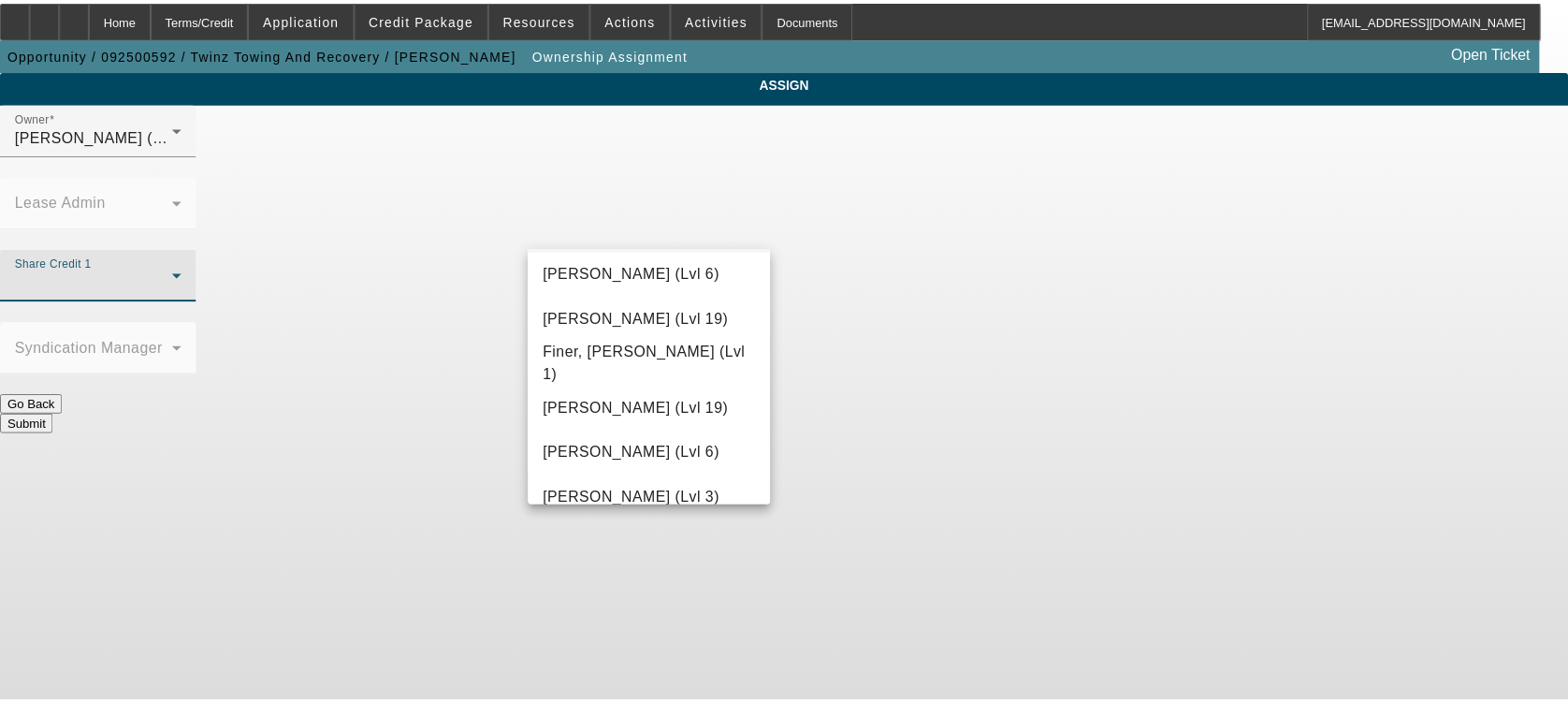
scroll to position [748, 0]
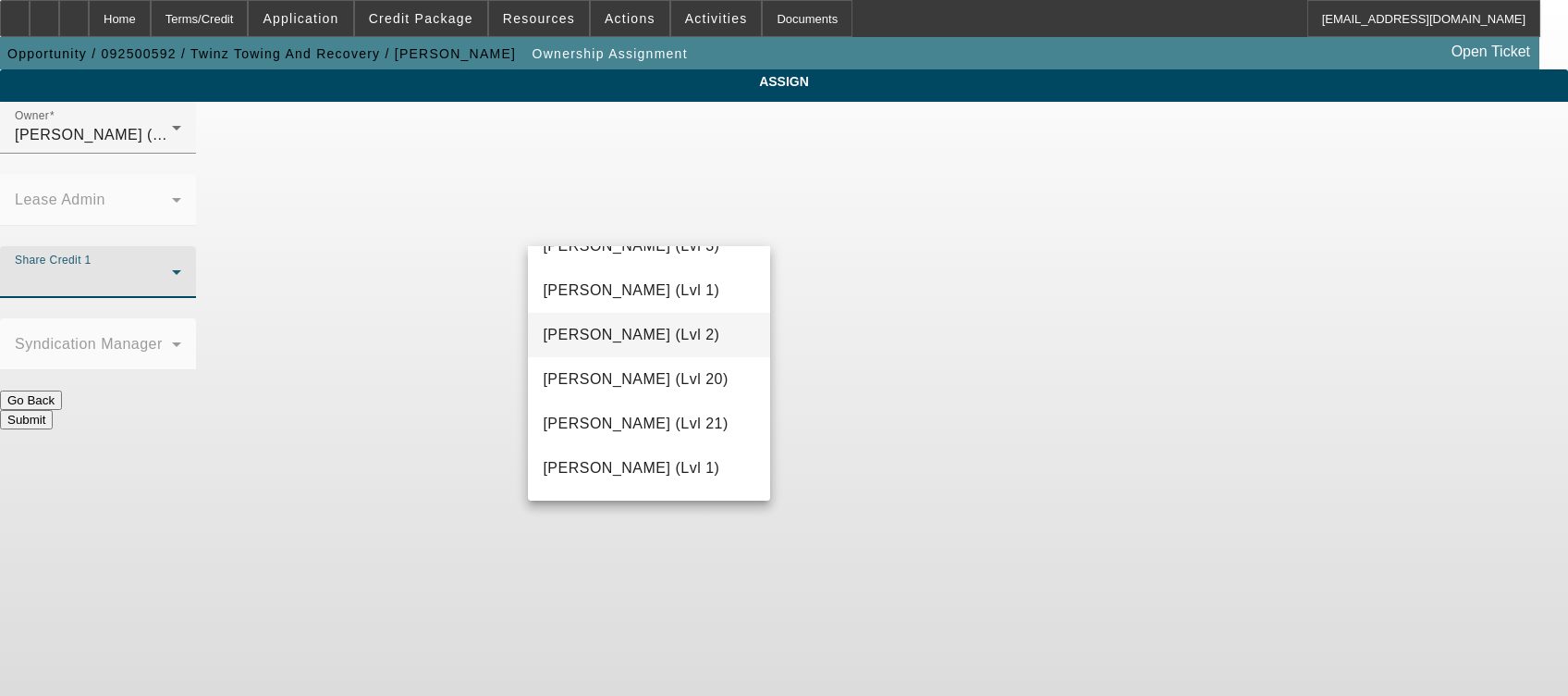
click at [634, 335] on span "Gaizutis, Lucas (Lvl 2)" at bounding box center [631, 335] width 177 height 22
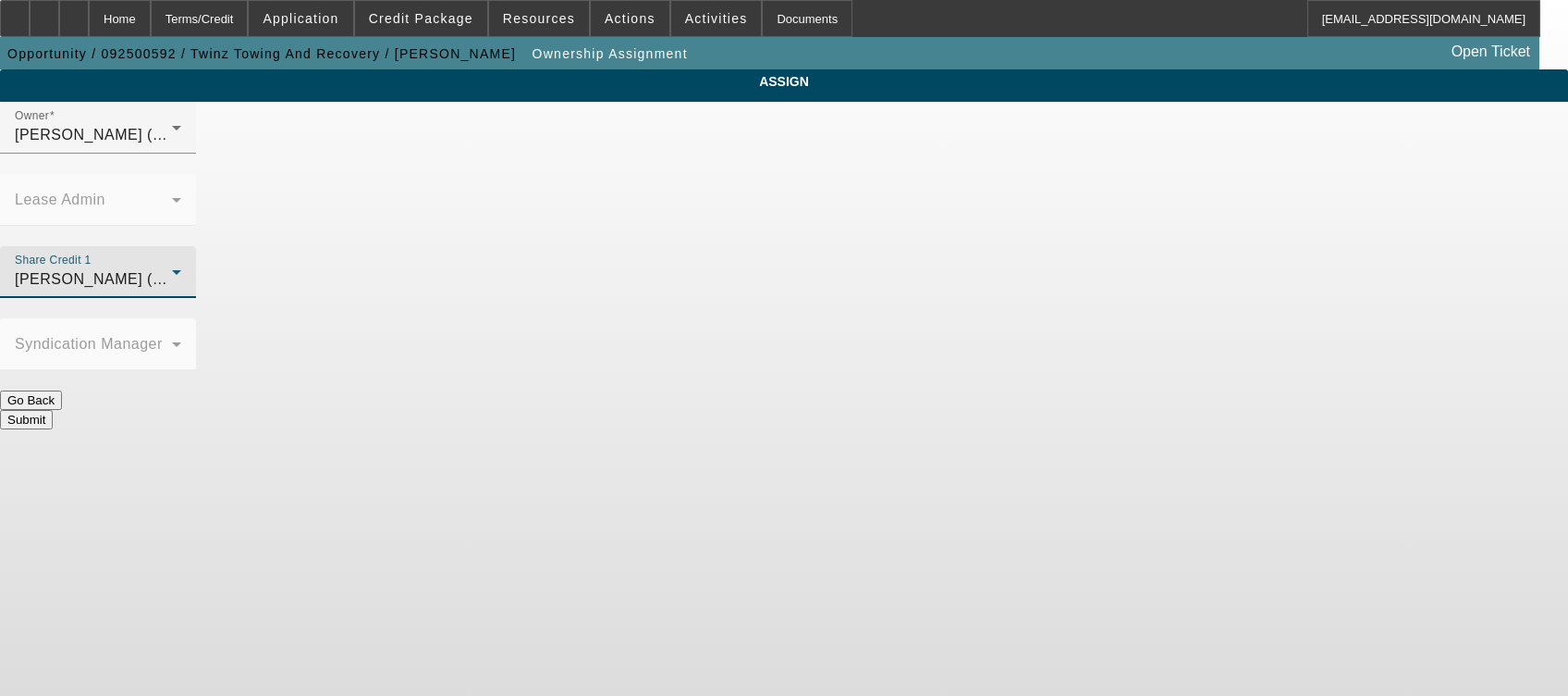
click at [52, 410] on button "Submit" at bounding box center [26, 419] width 52 height 19
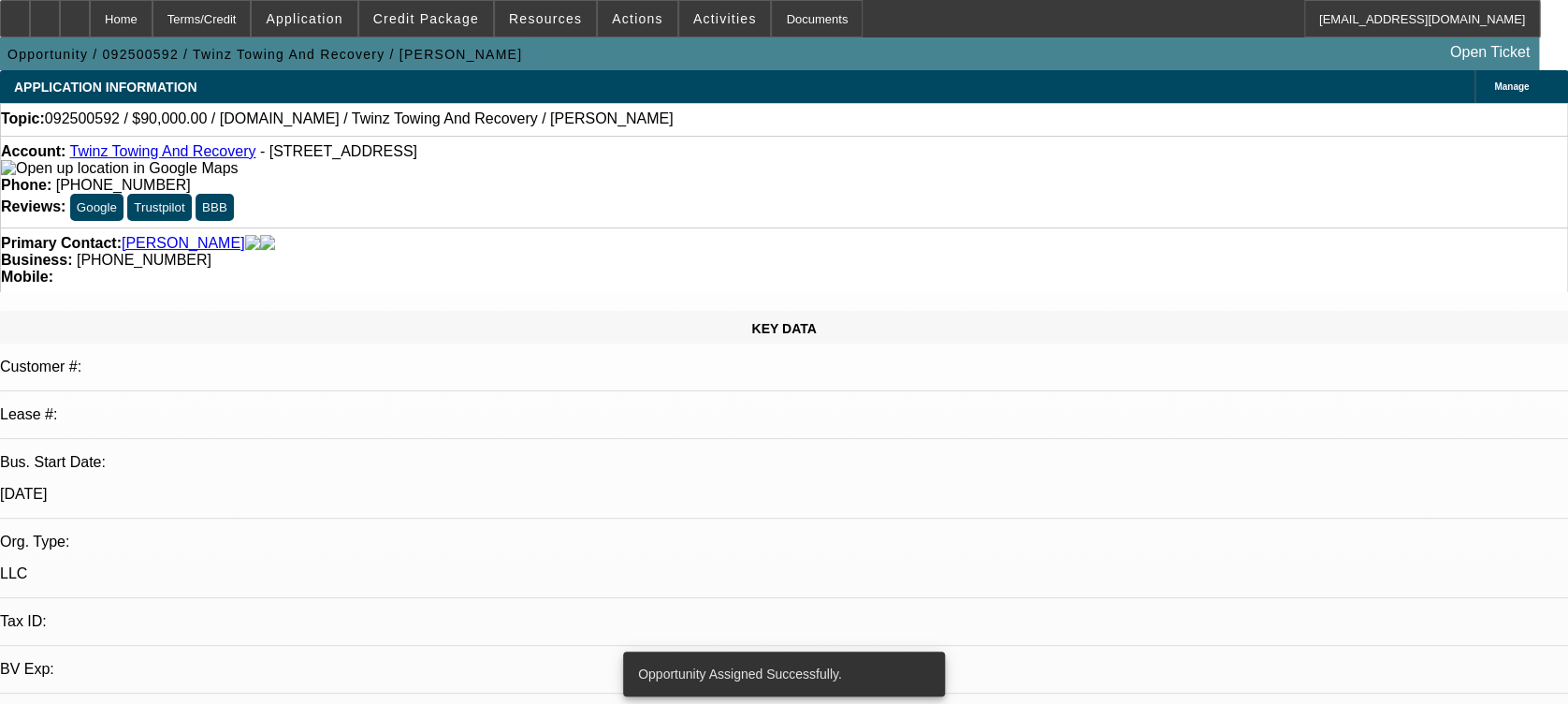
select select "0"
select select "2"
select select "0.1"
select select "4"
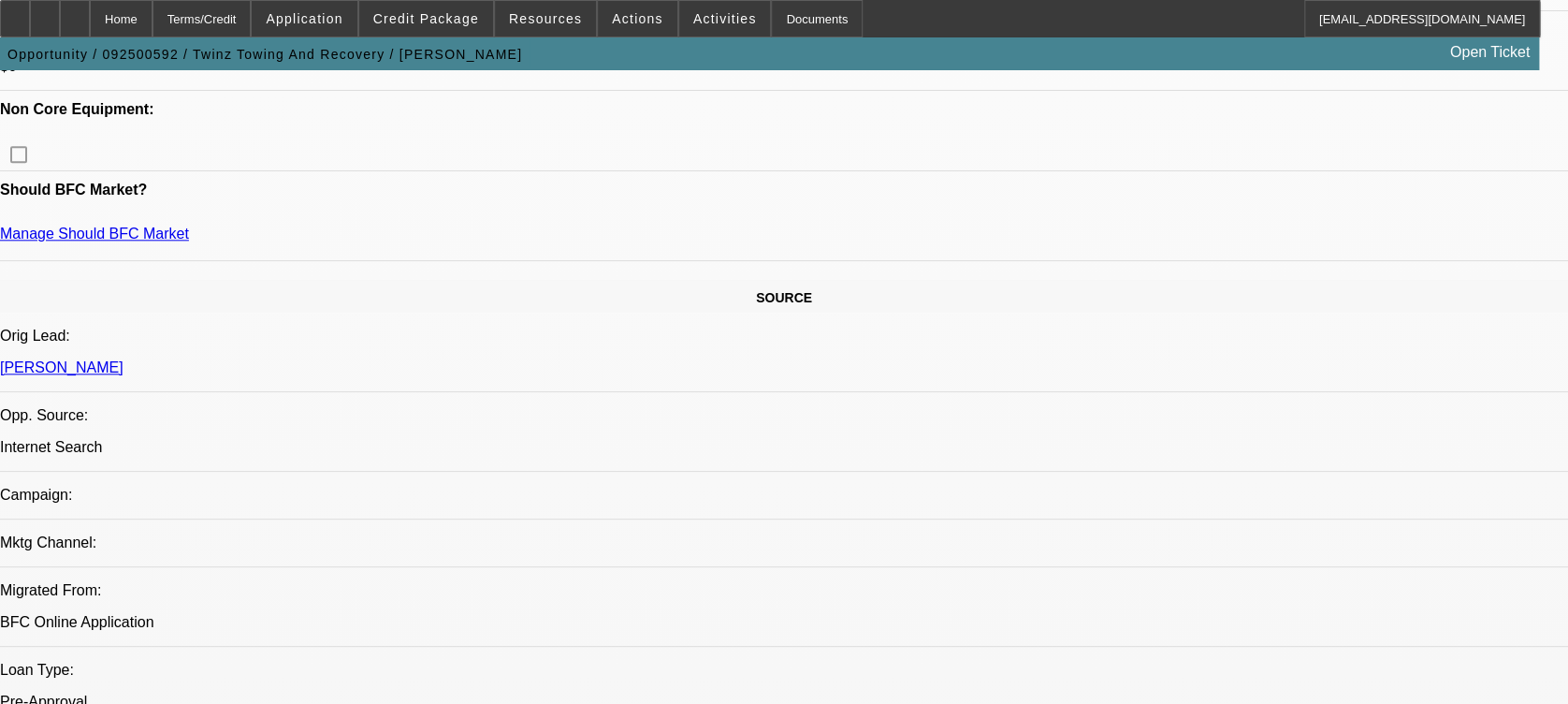
scroll to position [623, 0]
